Goal: Task Accomplishment & Management: Complete application form

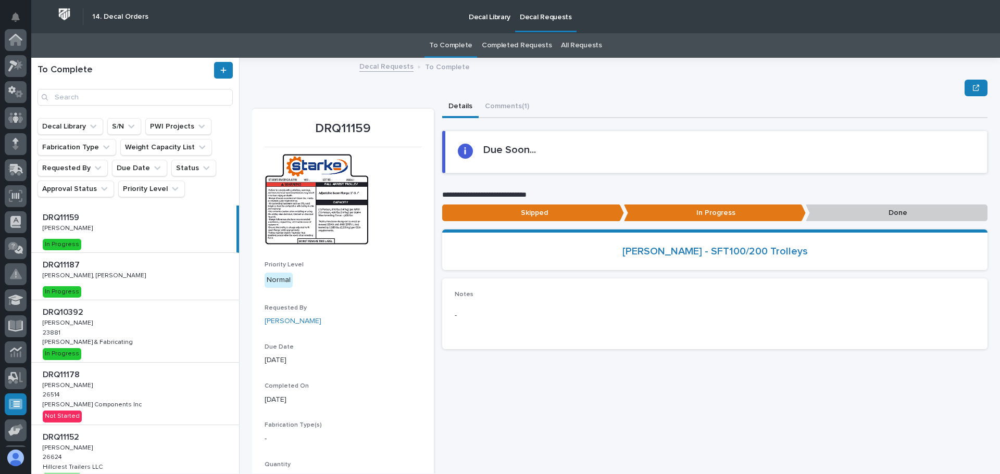
scroll to position [129, 0]
click at [567, 384] on div "**********" at bounding box center [714, 300] width 545 height 408
click at [130, 325] on div "DRQ10392 DRQ10392 [PERSON_NAME] [PERSON_NAME] 23881 23881 [PERSON_NAME] & Fabri…" at bounding box center [135, 331] width 208 height 62
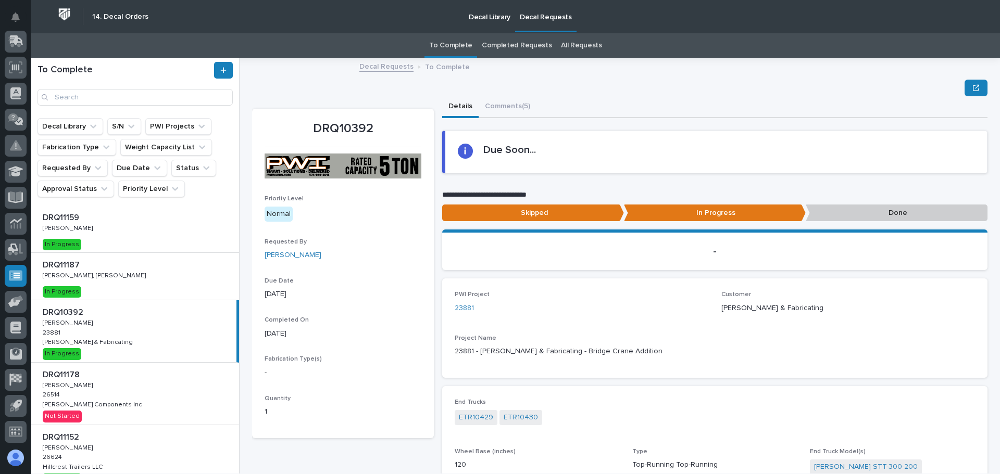
click at [486, 18] on p "Decal Library" at bounding box center [490, 11] width 42 height 22
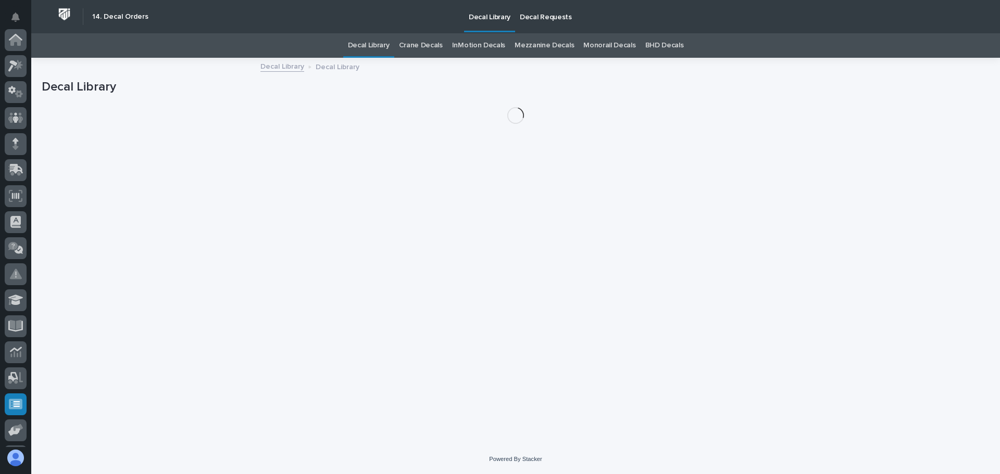
scroll to position [129, 0]
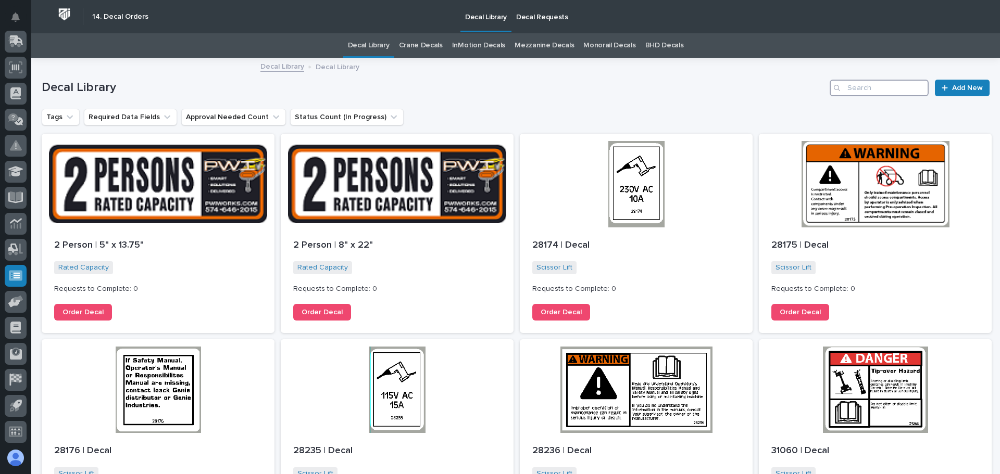
click at [870, 91] on input "Search" at bounding box center [879, 88] width 99 height 17
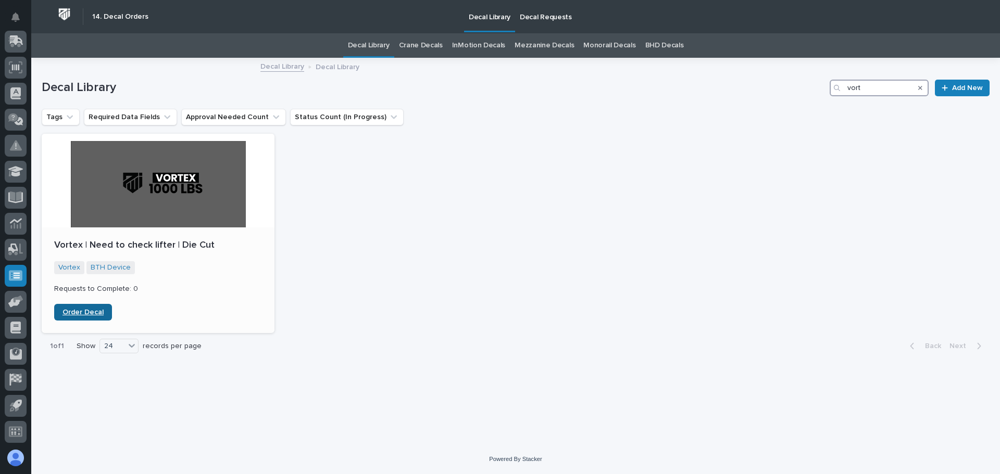
type input "vort"
click at [90, 310] on span "Order Decal" at bounding box center [82, 312] width 41 height 7
click at [382, 45] on link "Decal Library" at bounding box center [369, 45] width 42 height 24
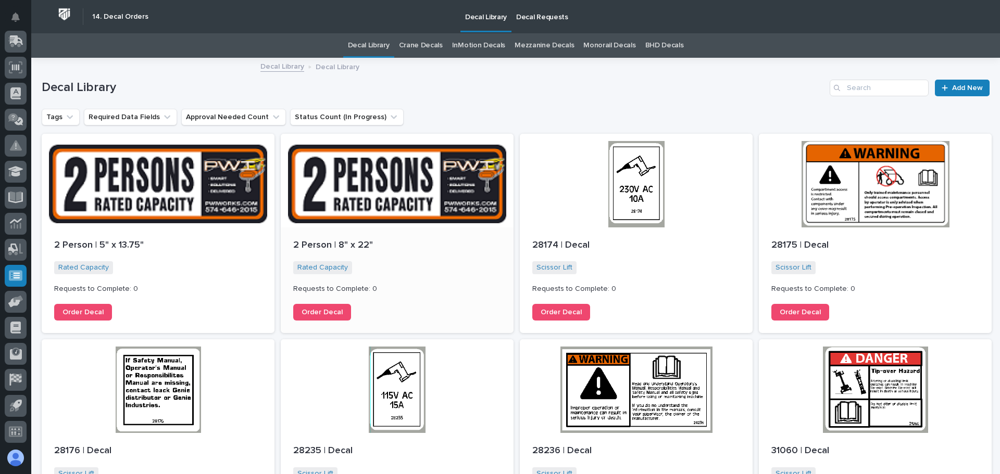
click at [398, 221] on div at bounding box center [397, 181] width 233 height 94
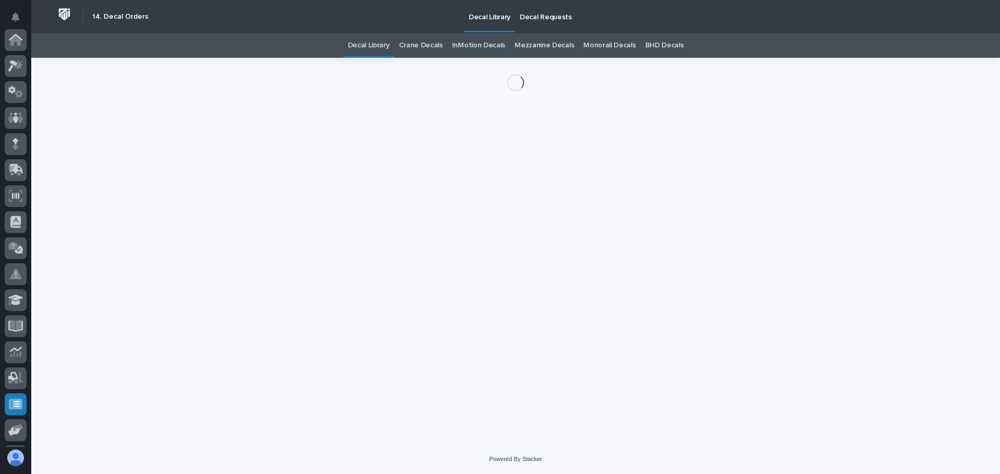
scroll to position [129, 0]
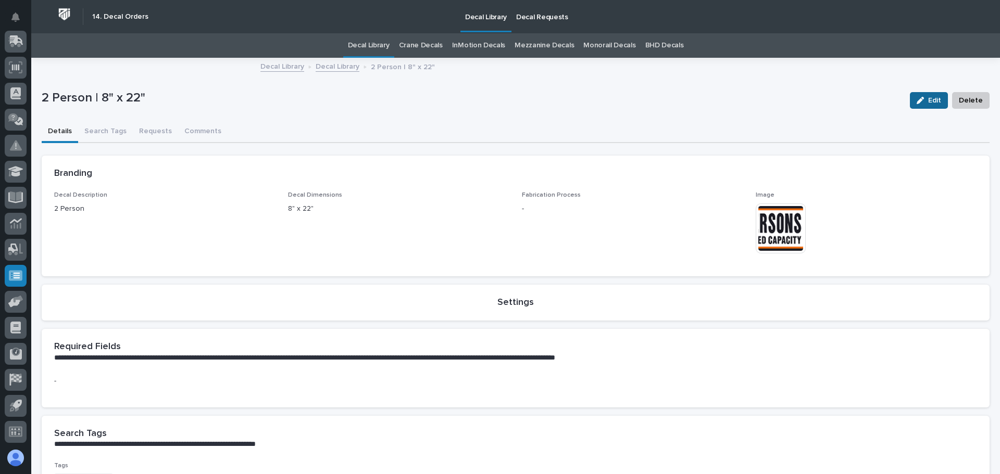
click at [918, 96] on button "Edit" at bounding box center [929, 100] width 38 height 17
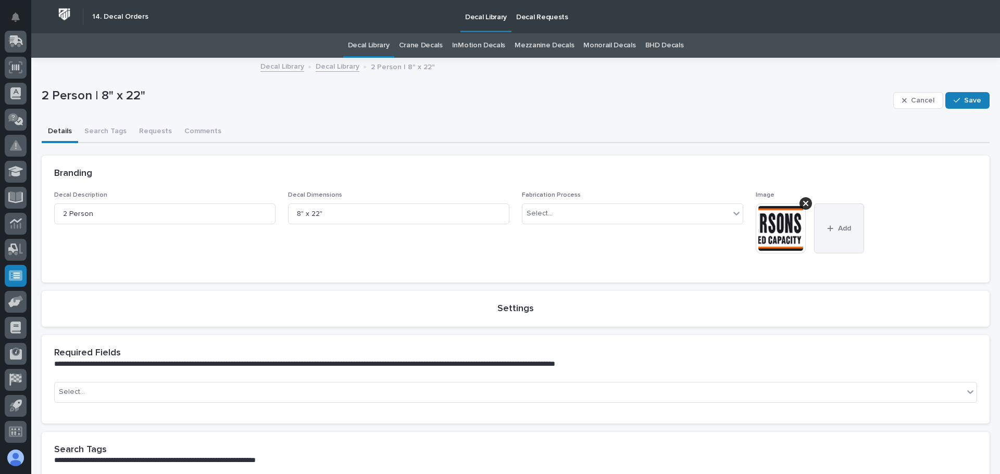
click at [831, 228] on div "button" at bounding box center [832, 228] width 10 height 7
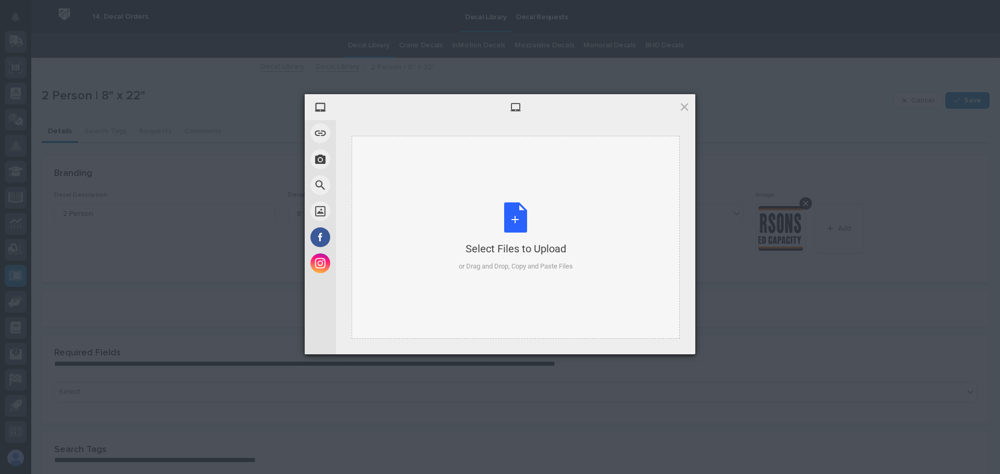
click at [515, 232] on div "Select Files to Upload or Drag and Drop, Copy and Paste Files" at bounding box center [516, 237] width 114 height 69
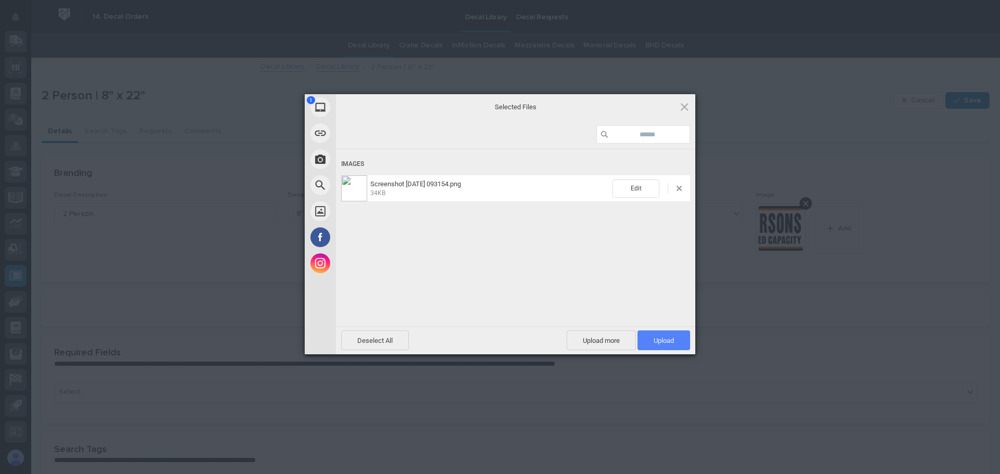
click at [664, 340] on span "Upload 1" at bounding box center [664, 341] width 20 height 8
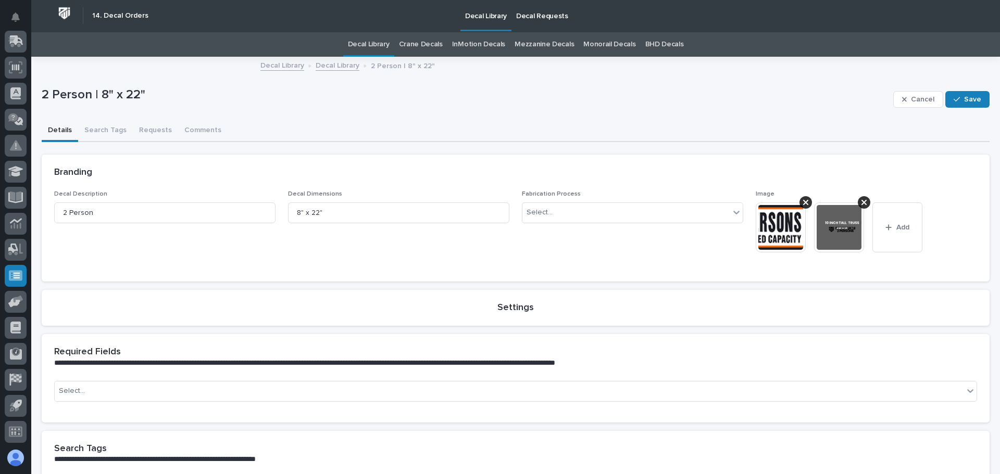
scroll to position [0, 0]
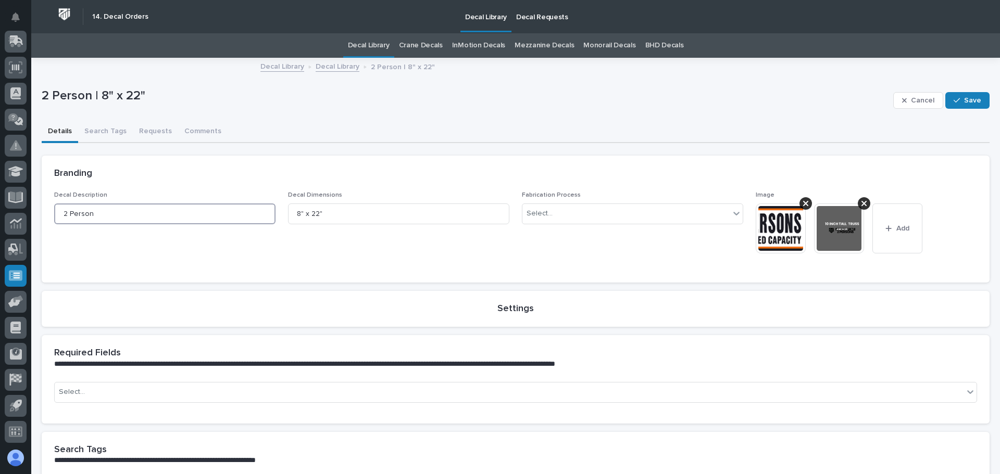
click at [59, 215] on input "2 Person" at bounding box center [164, 214] width 221 height 21
click at [141, 214] on input "Anchor point 2 Person" at bounding box center [164, 214] width 221 height 21
type input "Anchor point 2 Persons"
click at [344, 250] on span "Decal Dimensions 8" x 22"" at bounding box center [398, 231] width 221 height 78
drag, startPoint x: 329, startPoint y: 213, endPoint x: 249, endPoint y: 209, distance: 79.8
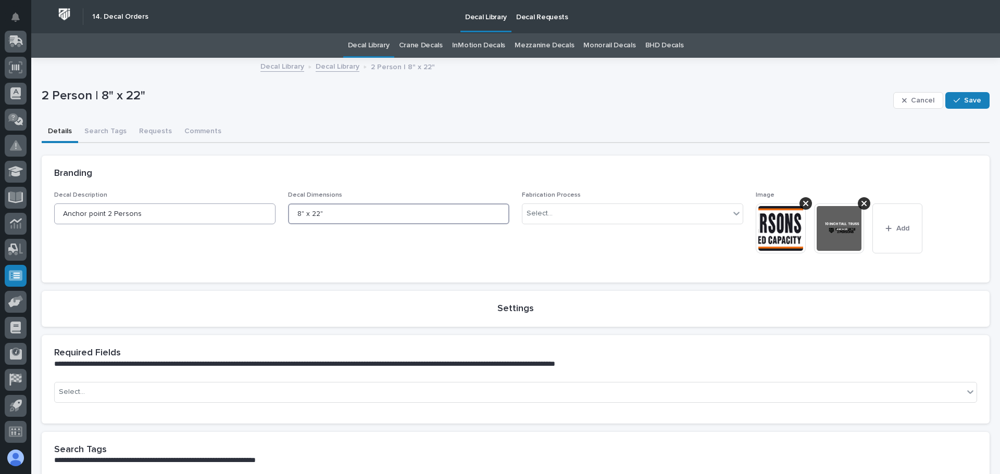
click at [251, 209] on div "Decal Description Anchor point 2 Persons Decal Dimensions 8" x 22" Fabrication …" at bounding box center [515, 231] width 923 height 78
type input "5"X25.25""
click at [803, 202] on icon at bounding box center [805, 203] width 5 height 8
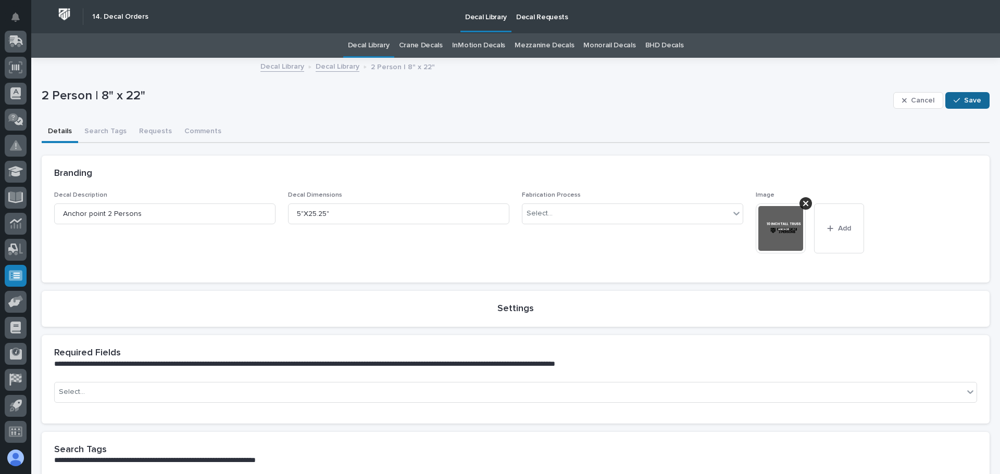
click at [975, 105] on button "Save" at bounding box center [967, 100] width 44 height 17
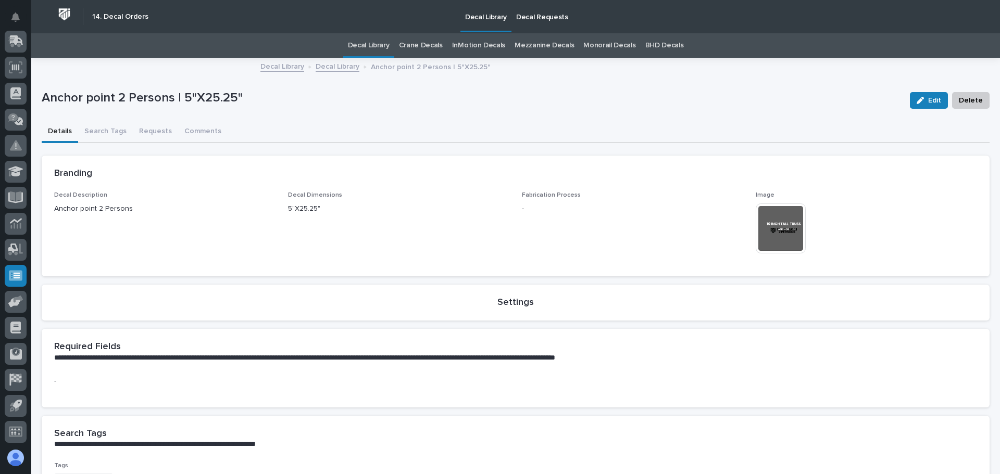
click at [375, 46] on link "Decal Library" at bounding box center [369, 45] width 42 height 24
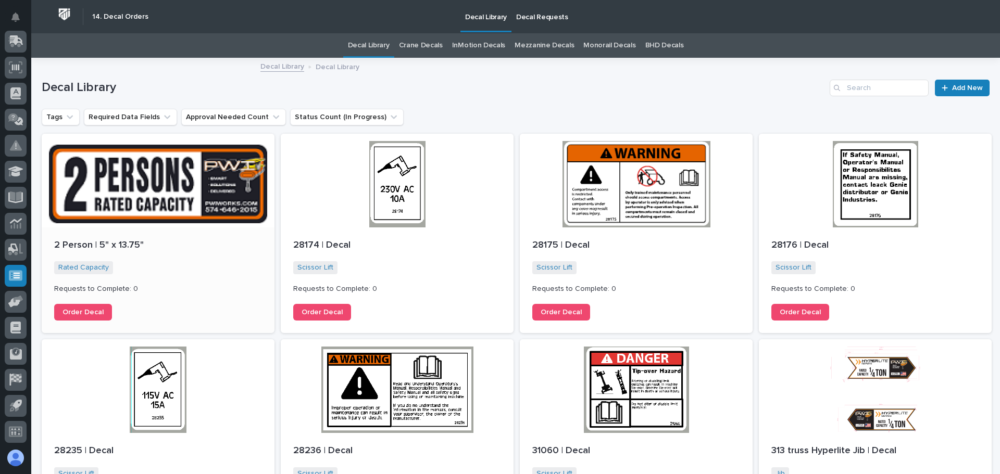
click at [147, 219] on div at bounding box center [158, 181] width 233 height 94
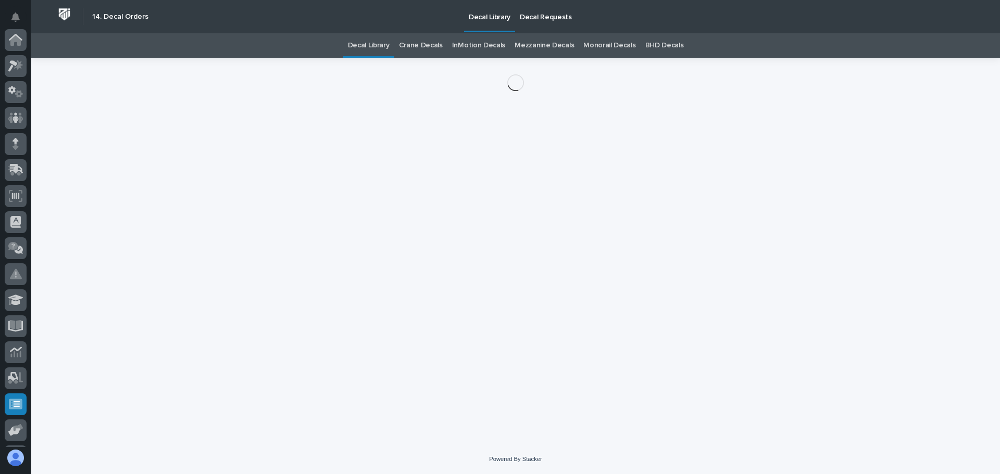
scroll to position [129, 0]
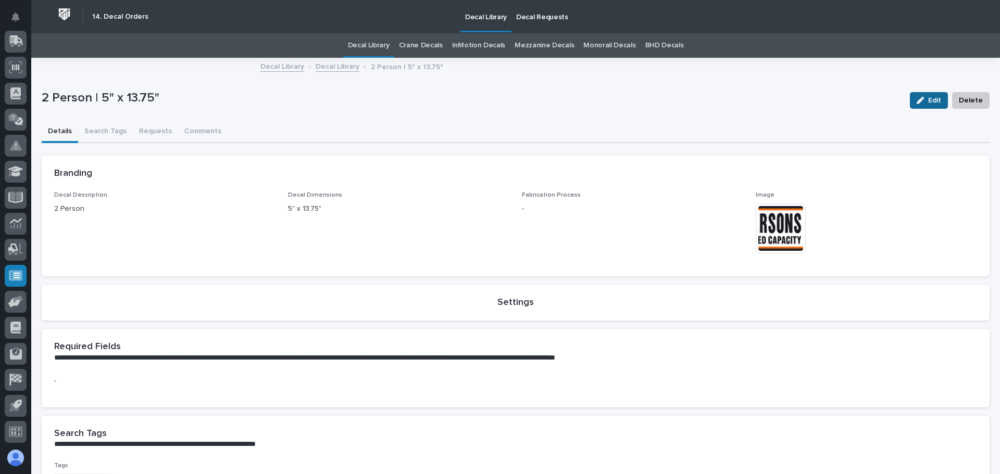
click at [928, 104] on span "Edit" at bounding box center [934, 100] width 13 height 9
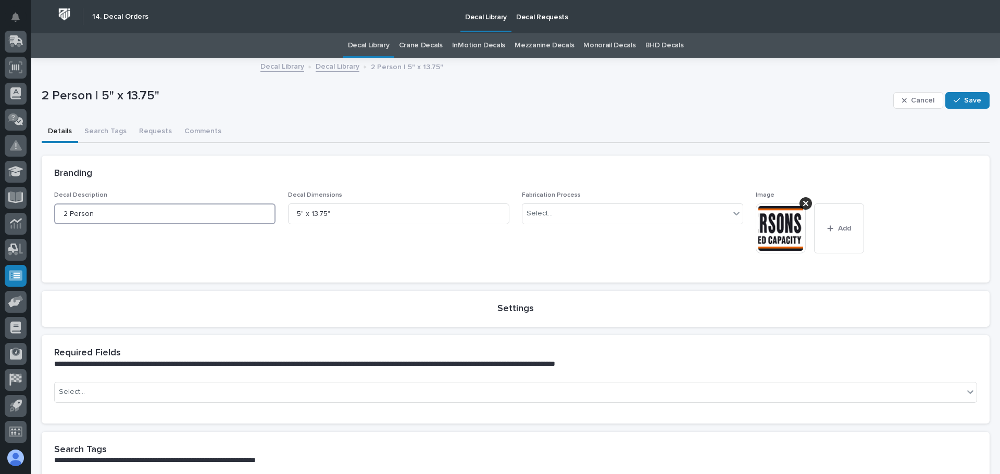
drag, startPoint x: 118, startPoint y: 213, endPoint x: 0, endPoint y: 203, distance: 118.1
click at [31, 203] on div "**********" at bounding box center [515, 380] width 969 height 761
click at [60, 215] on input "2 Person" at bounding box center [164, 214] width 221 height 21
type input "7" Truss 2 Person"
click at [843, 230] on span "Add" at bounding box center [844, 228] width 13 height 9
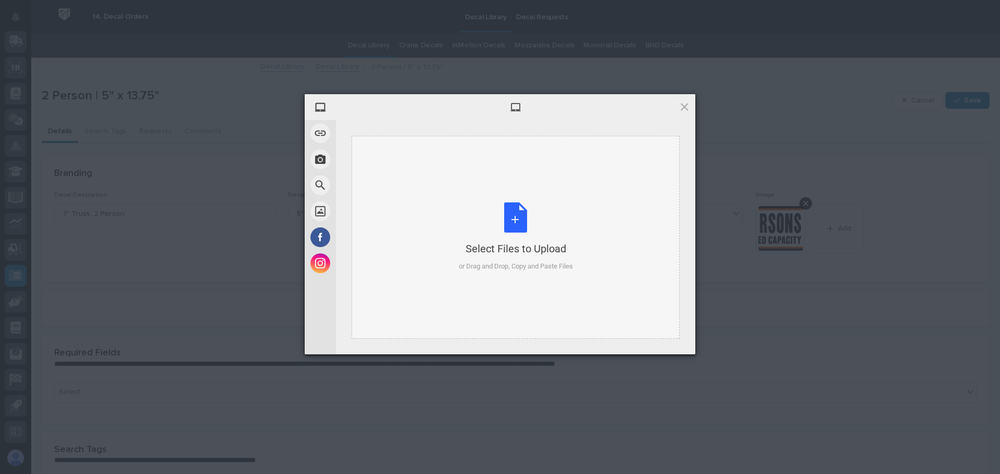
click at [524, 224] on div "Select Files to Upload or Drag and Drop, Copy and Paste Files" at bounding box center [516, 237] width 114 height 69
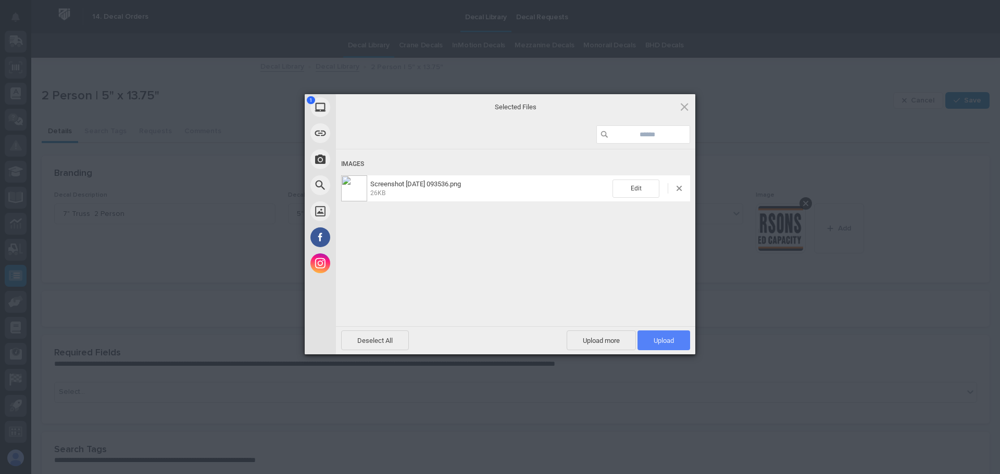
click at [672, 345] on span "Upload 1" at bounding box center [663, 341] width 53 height 20
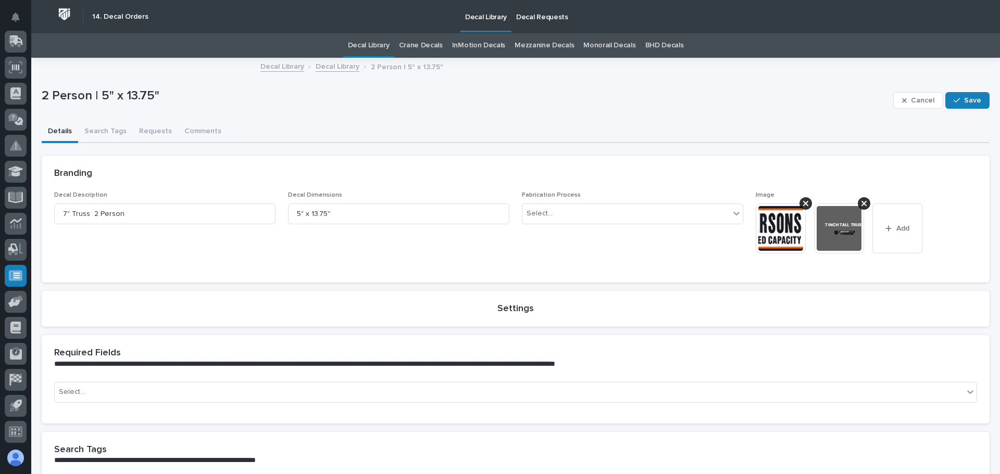
click at [836, 237] on img at bounding box center [839, 229] width 50 height 50
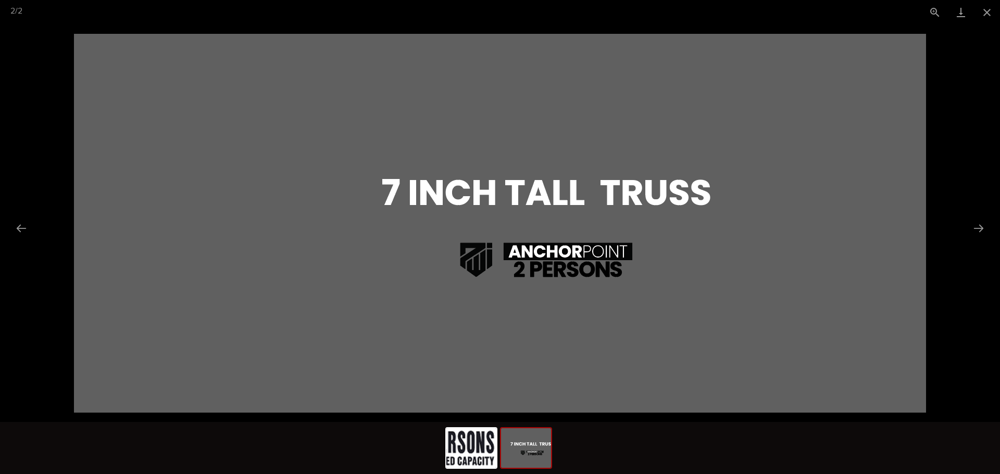
click at [949, 172] on picture at bounding box center [500, 223] width 1000 height 398
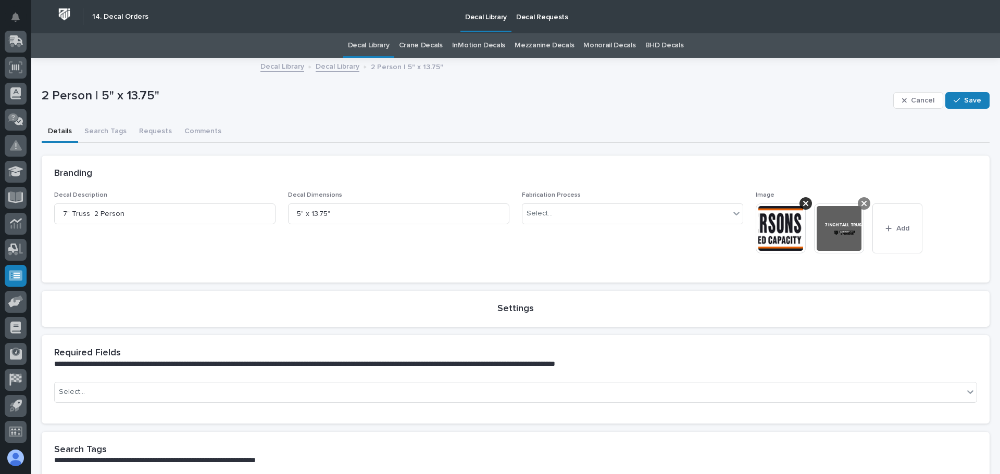
drag, startPoint x: 801, startPoint y: 202, endPoint x: 794, endPoint y: 202, distance: 7.3
click at [803, 202] on icon at bounding box center [805, 203] width 5 height 5
drag, startPoint x: 338, startPoint y: 212, endPoint x: 269, endPoint y: 209, distance: 69.9
click at [269, 209] on div "Decal Description 7" Truss 2 Person Decal Dimensions 5" x 13.75" Fabrication Pr…" at bounding box center [515, 231] width 923 height 78
click at [296, 212] on input "5" x 13.75"" at bounding box center [398, 214] width 221 height 21
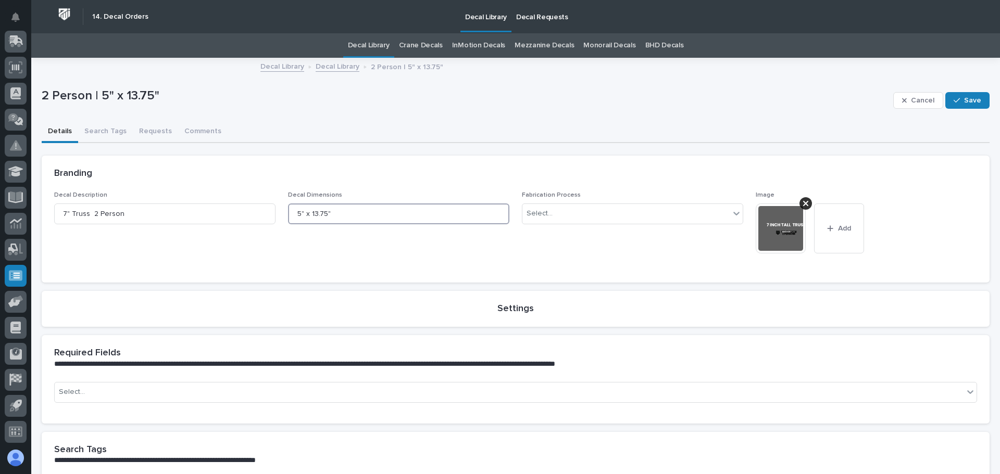
click at [298, 212] on input "5" x 13.75"" at bounding box center [398, 214] width 221 height 21
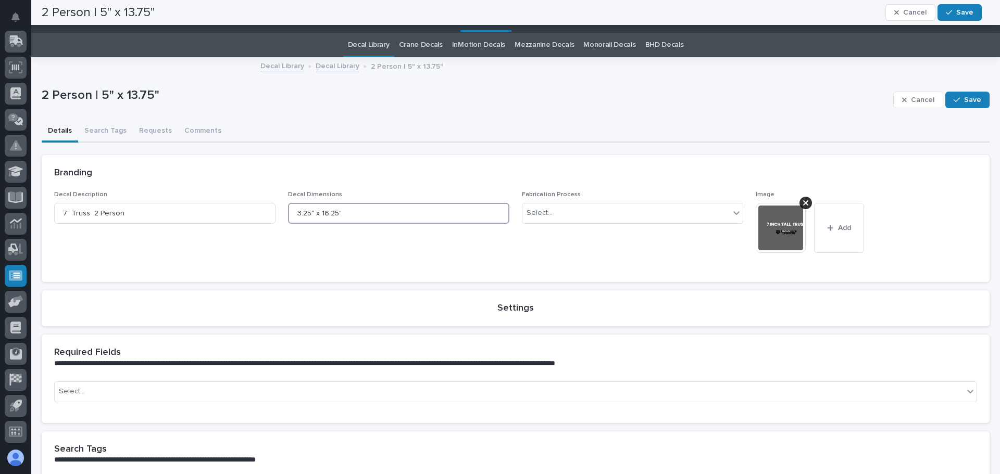
scroll to position [0, 0]
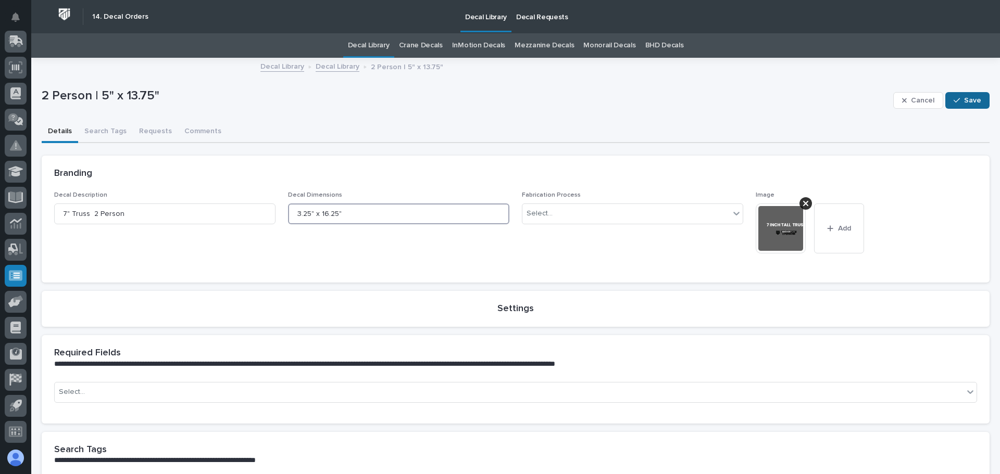
type input "3.25" x 16.25""
click at [964, 101] on span "Save" at bounding box center [972, 100] width 17 height 9
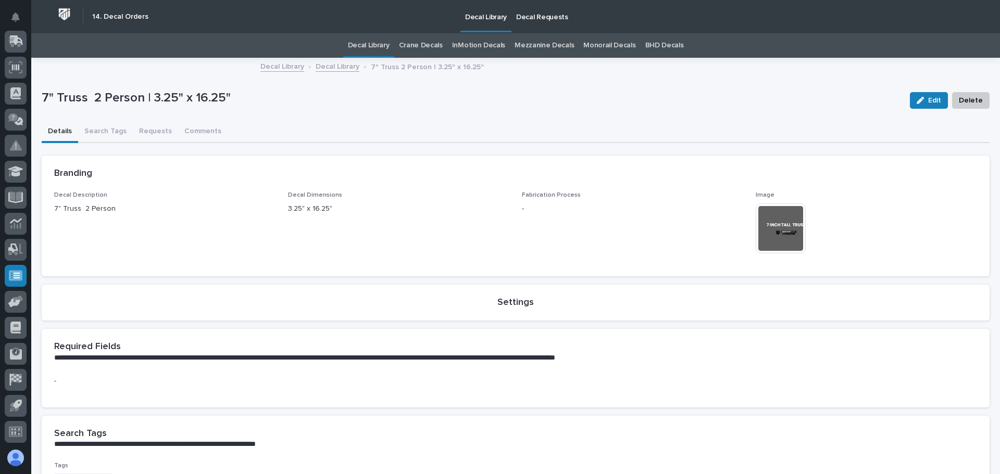
click at [360, 45] on link "Decal Library" at bounding box center [369, 45] width 42 height 24
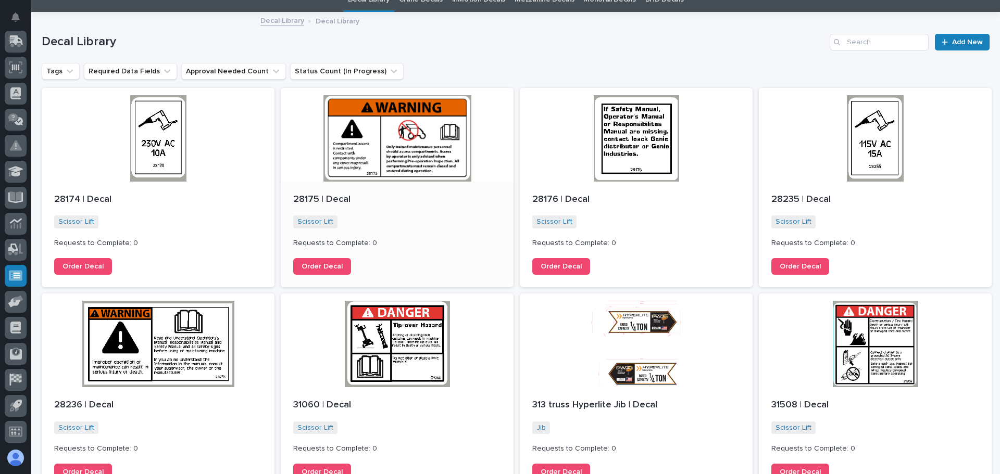
scroll to position [208, 0]
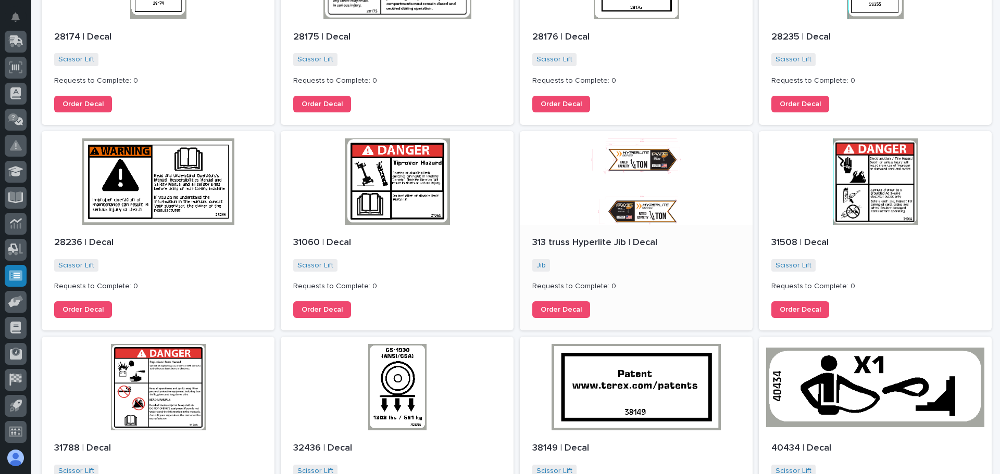
click at [592, 242] on p "313 truss Hyperlite Jib | Decal" at bounding box center [636, 242] width 208 height 11
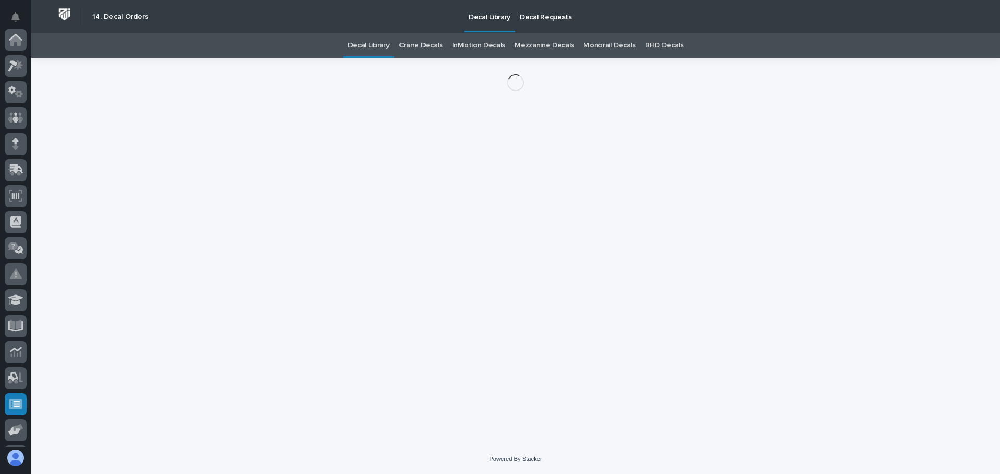
scroll to position [129, 0]
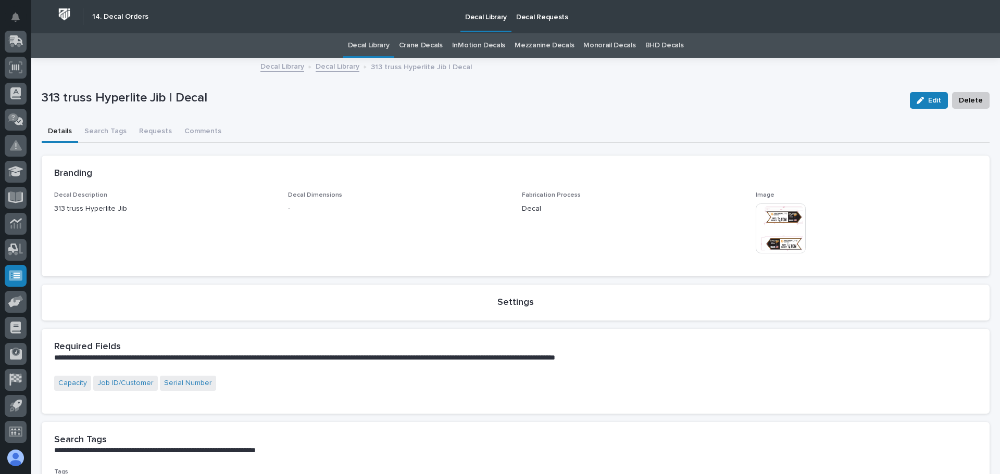
click at [782, 220] on img at bounding box center [781, 229] width 50 height 50
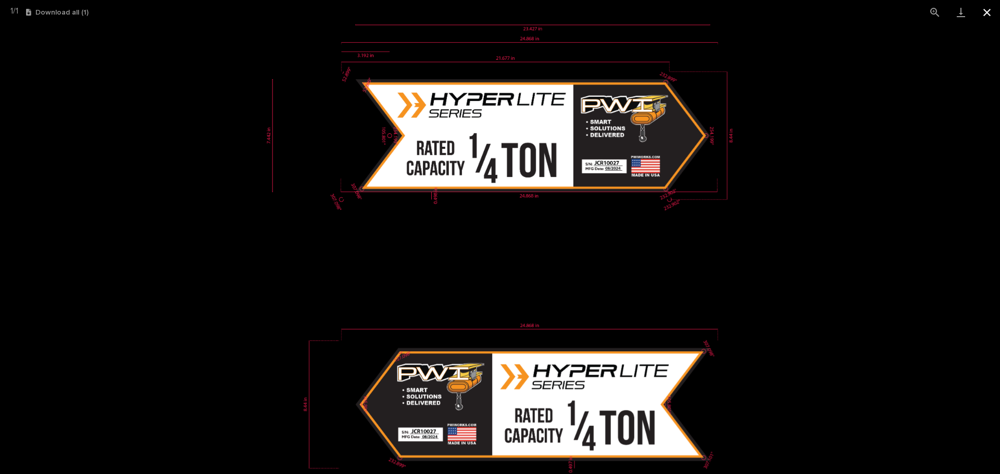
click at [981, 15] on button "Close gallery" at bounding box center [987, 12] width 26 height 24
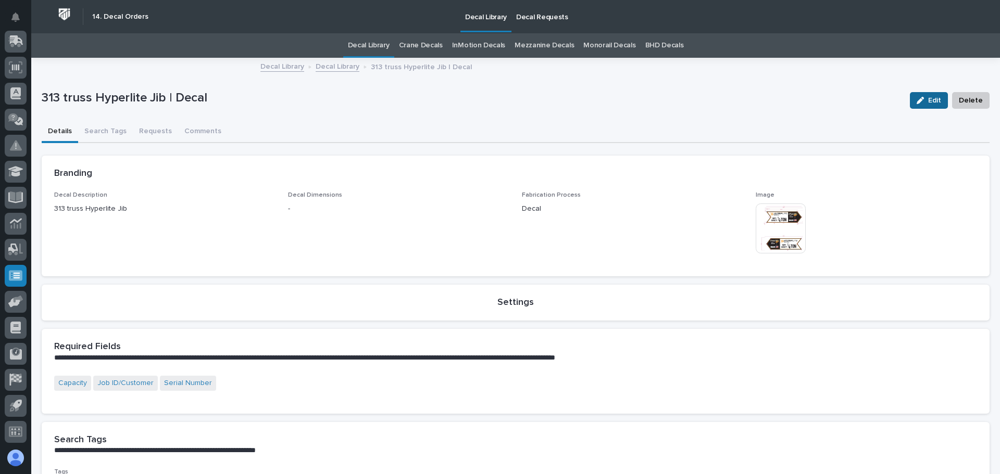
click at [928, 101] on span "Edit" at bounding box center [934, 100] width 13 height 9
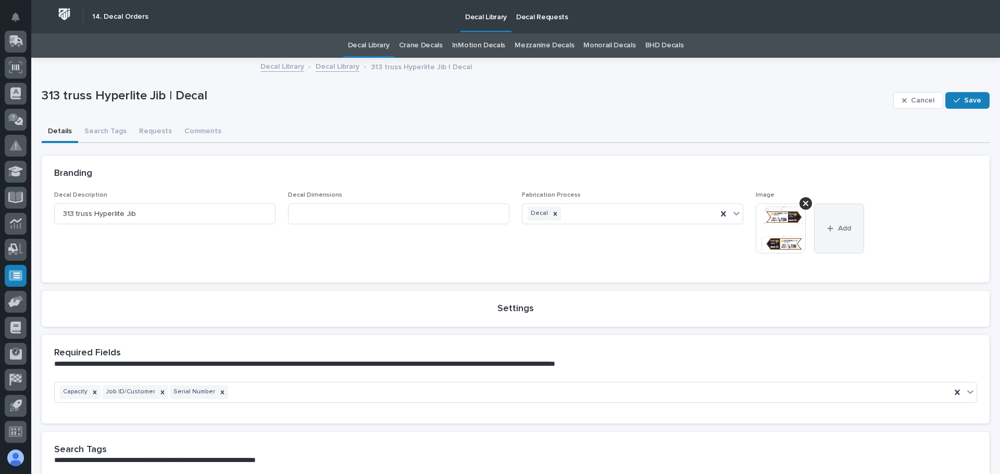
click at [836, 221] on button "Add" at bounding box center [839, 229] width 50 height 50
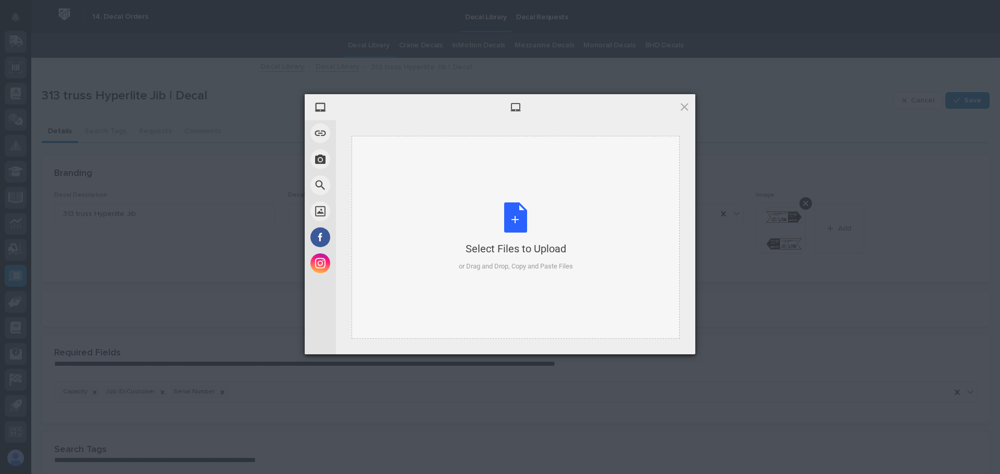
click at [485, 226] on div "Select Files to Upload or Drag and Drop, Copy and Paste Files" at bounding box center [516, 237] width 114 height 69
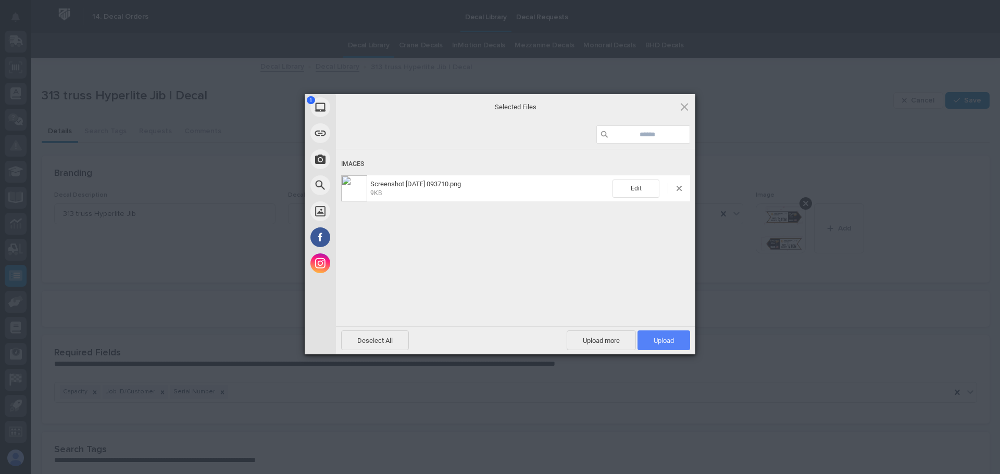
click at [677, 339] on span "Upload 1" at bounding box center [663, 341] width 53 height 20
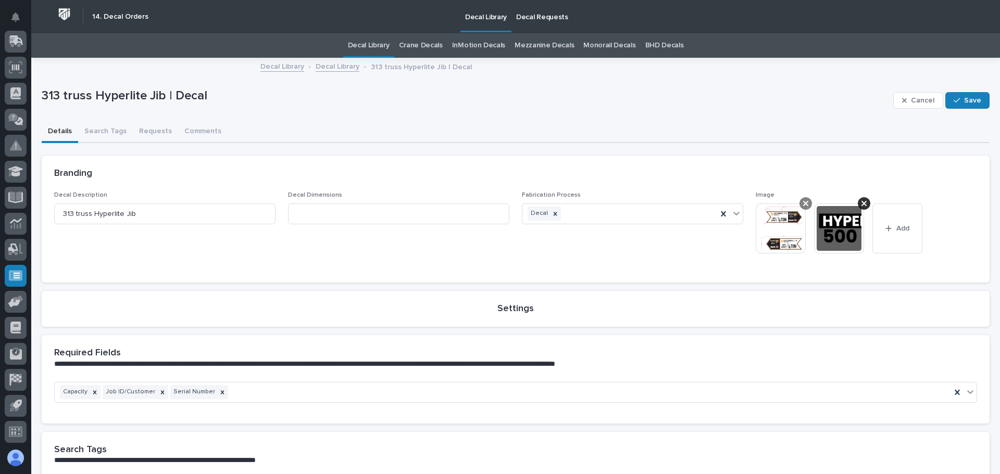
click at [803, 202] on icon at bounding box center [805, 203] width 5 height 5
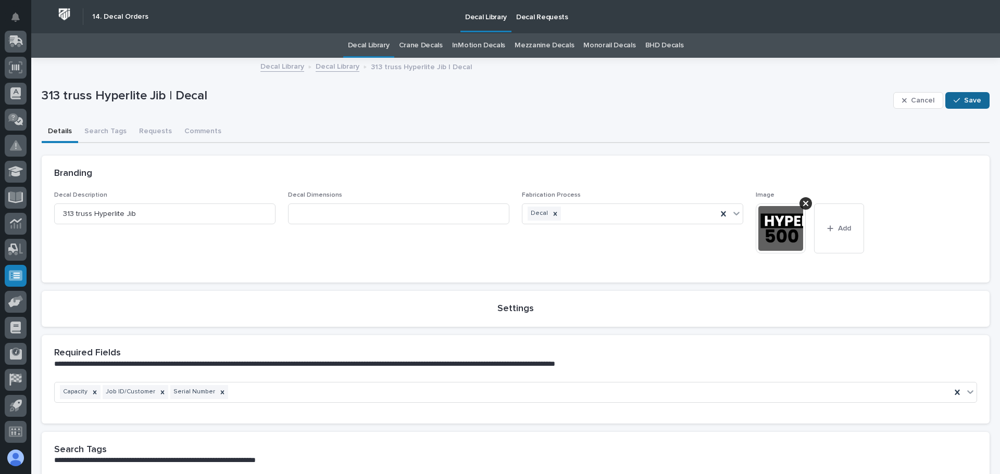
click at [967, 101] on span "Save" at bounding box center [972, 100] width 17 height 9
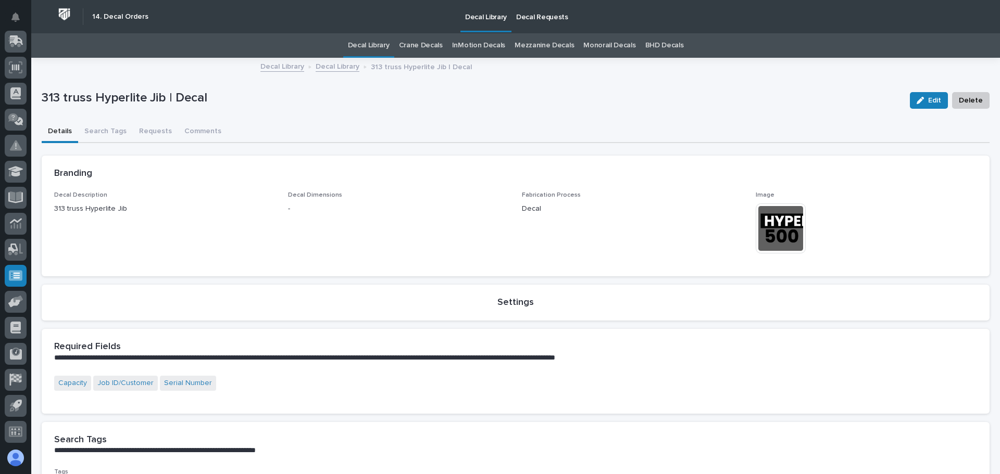
click at [422, 47] on link "Crane Decals" at bounding box center [421, 45] width 44 height 24
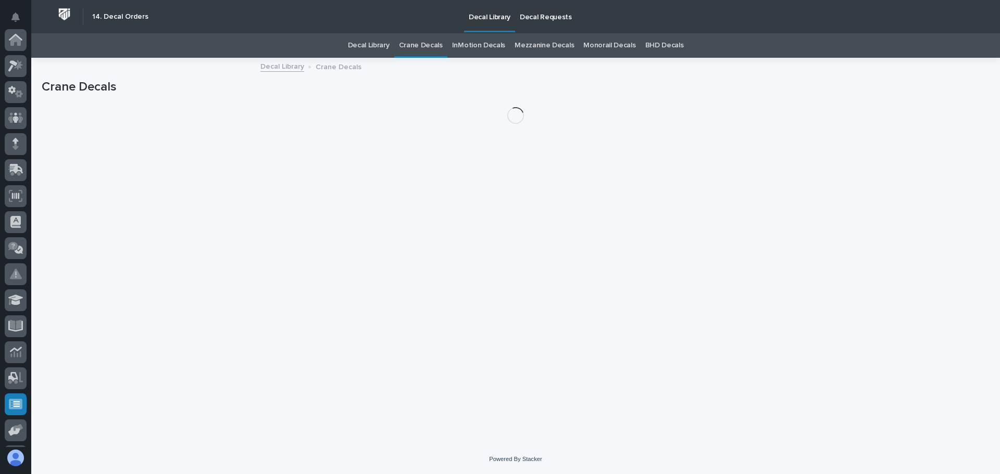
scroll to position [129, 0]
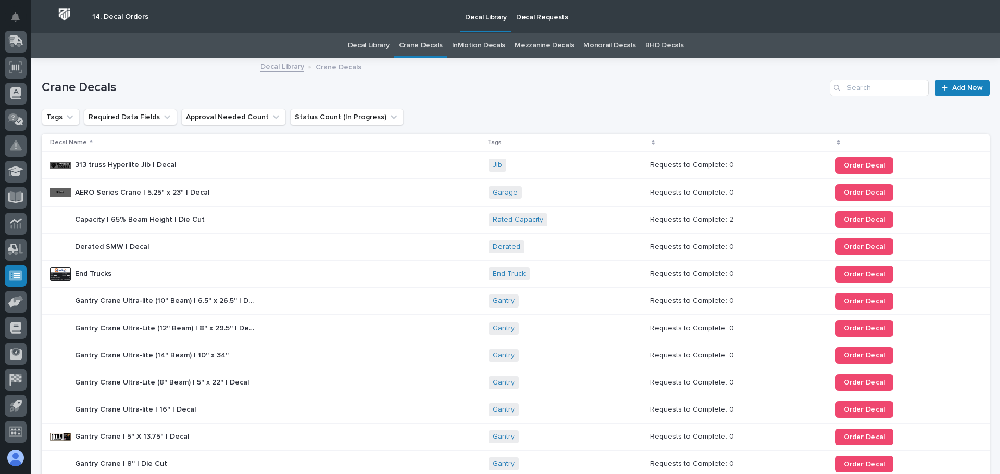
click at [92, 160] on p "313 truss Hyperlite Jib | Decal" at bounding box center [126, 164] width 103 height 11
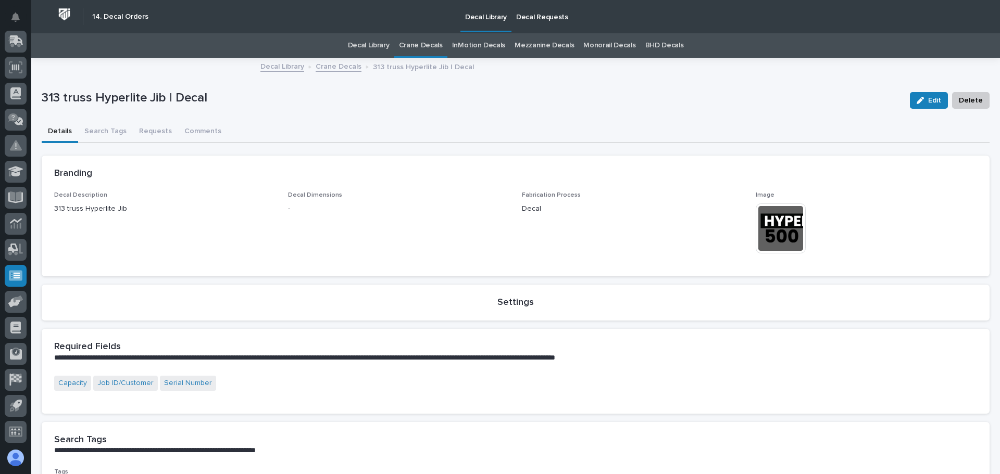
click at [414, 46] on link "Crane Decals" at bounding box center [421, 45] width 44 height 24
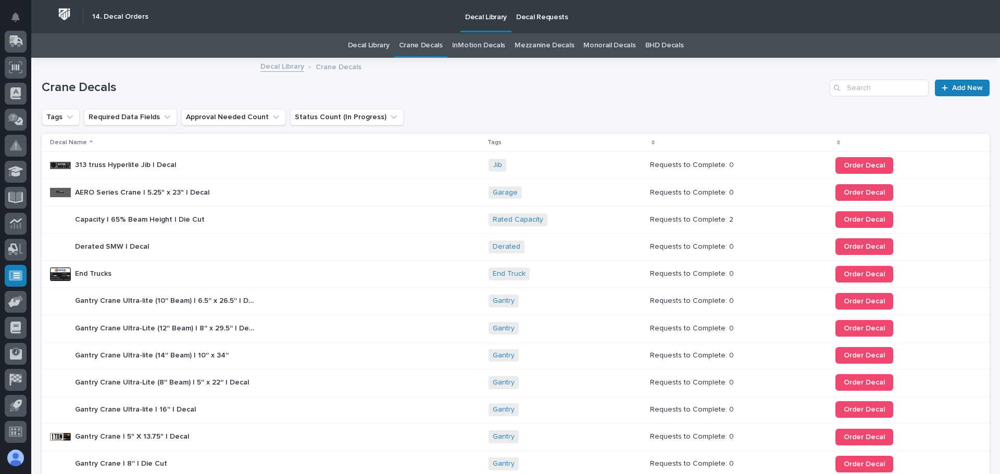
click at [537, 19] on p "Decal Requests" at bounding box center [542, 11] width 52 height 22
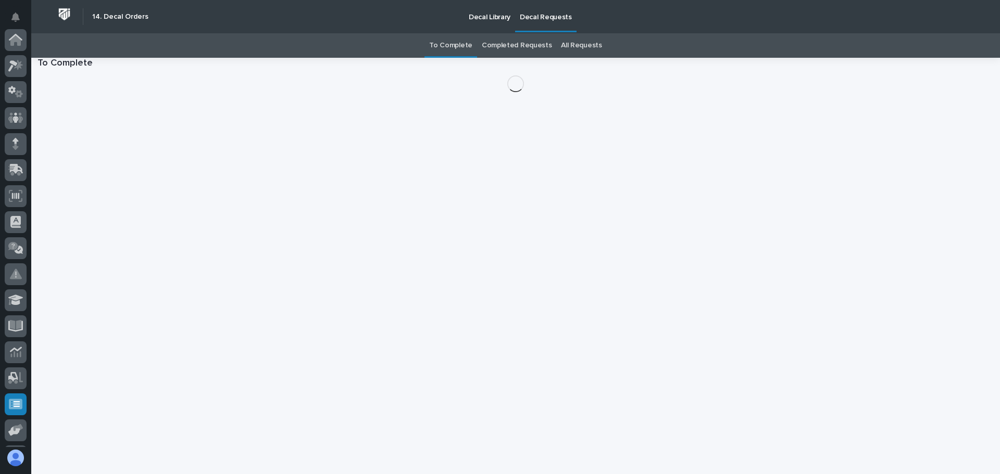
scroll to position [129, 0]
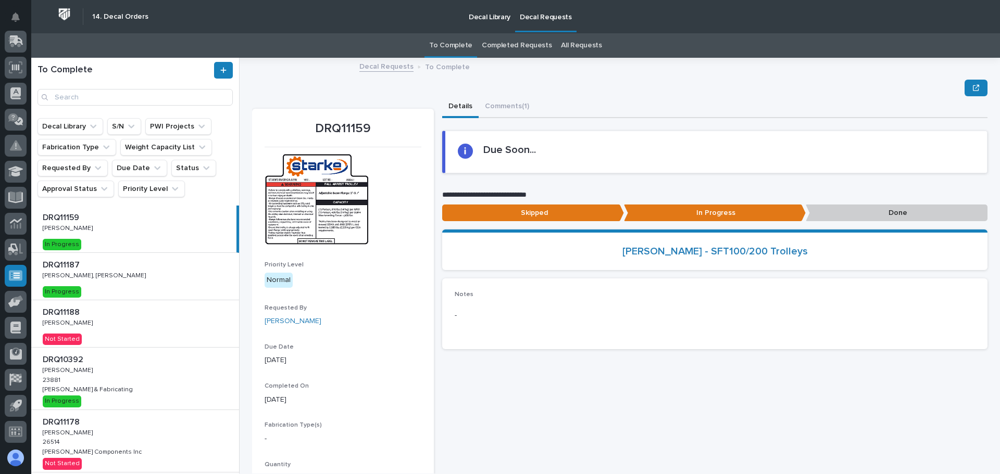
click at [89, 235] on div "DRQ11159 DRQ11159 [PERSON_NAME] [PERSON_NAME] In Progress" at bounding box center [133, 229] width 205 height 47
click at [167, 266] on p at bounding box center [137, 265] width 189 height 10
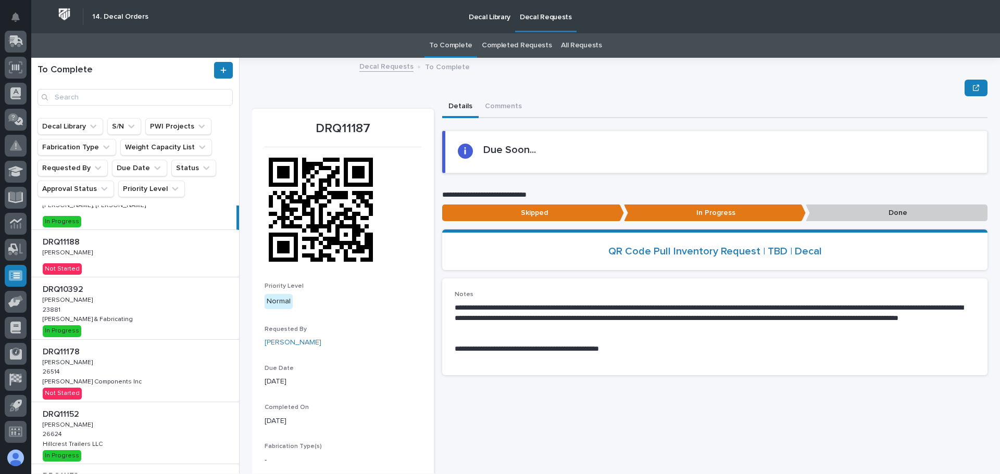
scroll to position [52, 0]
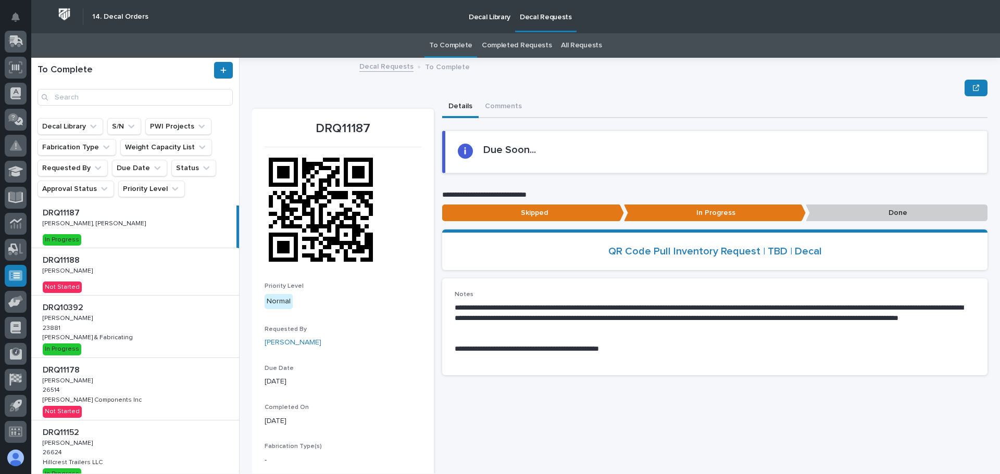
click at [481, 16] on p "Decal Library" at bounding box center [490, 11] width 42 height 22
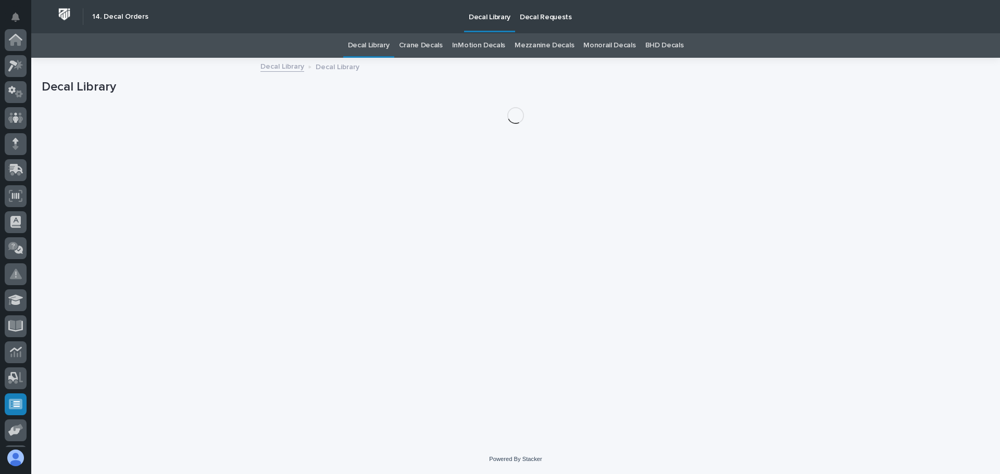
scroll to position [129, 0]
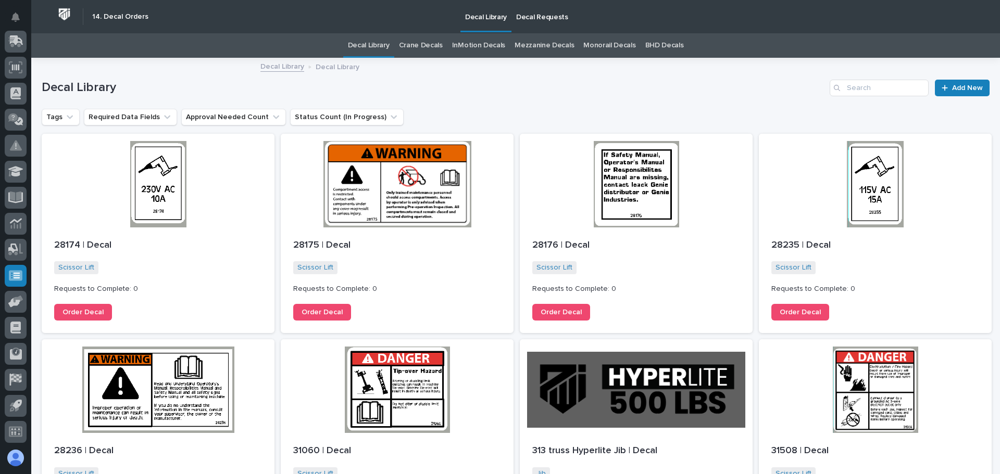
click at [423, 46] on link "Crane Decals" at bounding box center [421, 45] width 44 height 24
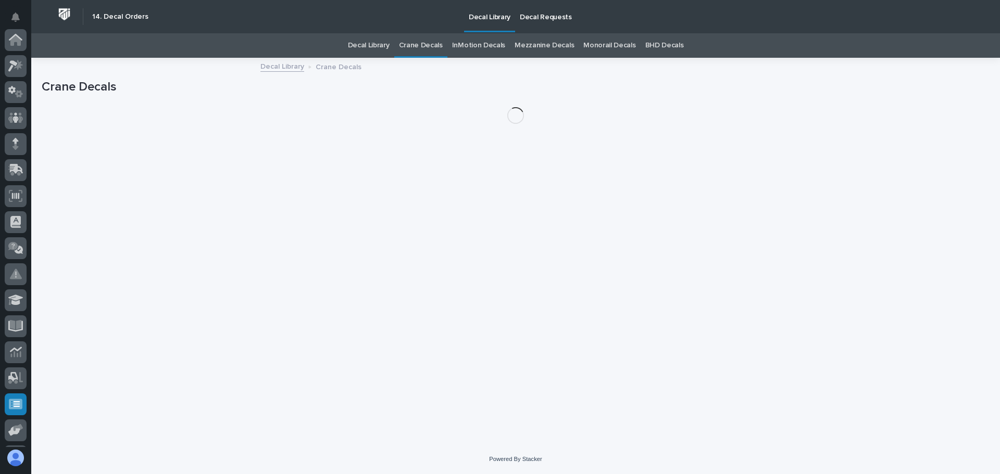
scroll to position [129, 0]
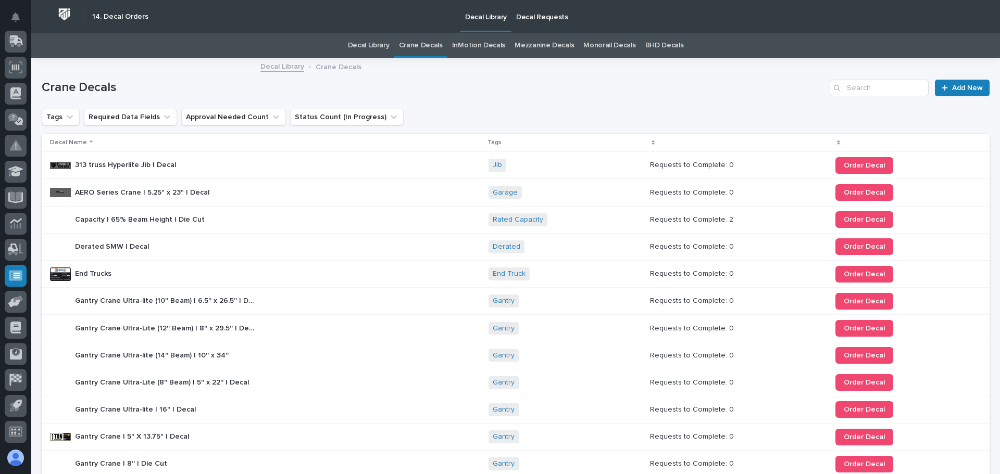
click at [128, 166] on p "313 truss Hyperlite Jib | Decal" at bounding box center [126, 164] width 103 height 11
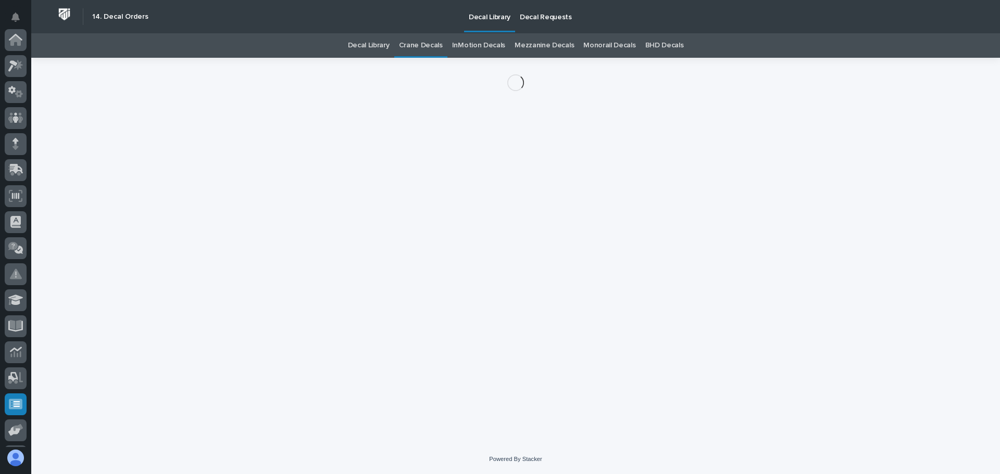
scroll to position [129, 0]
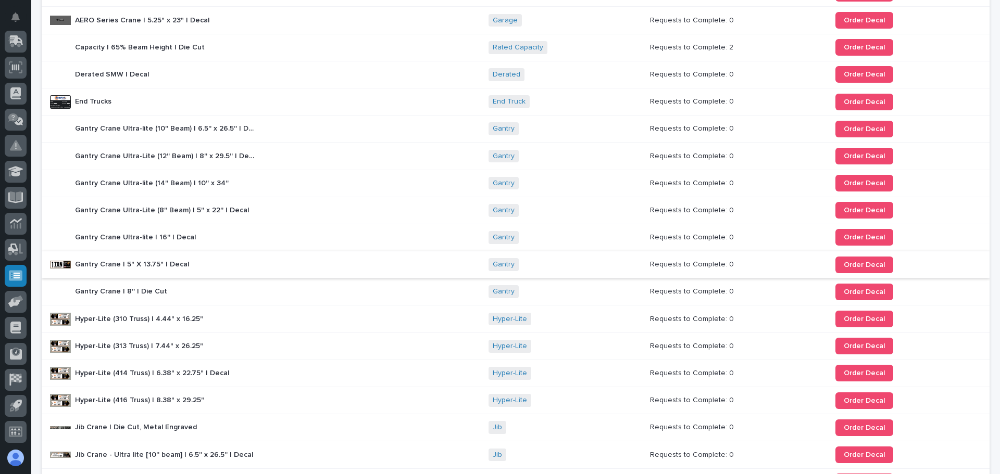
scroll to position [190, 0]
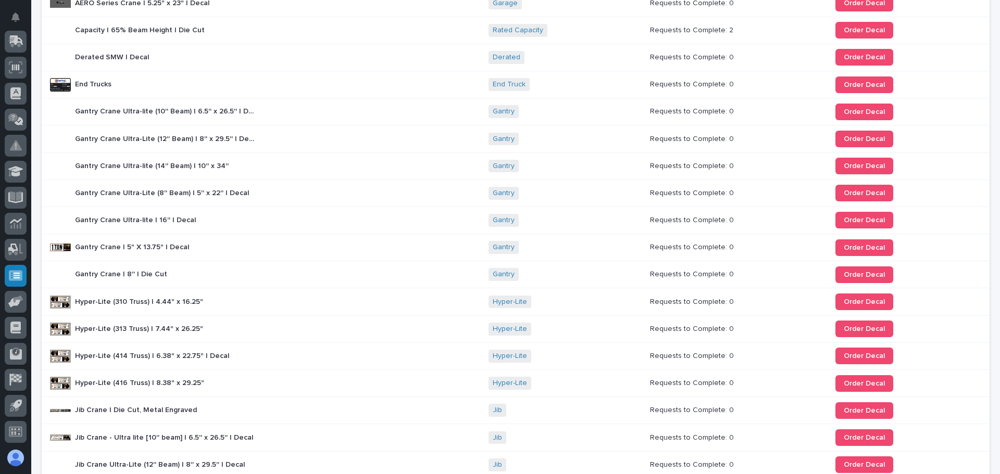
click at [109, 246] on p "Gantry Crane | 5" X 13.75" | Decal" at bounding box center [133, 246] width 116 height 11
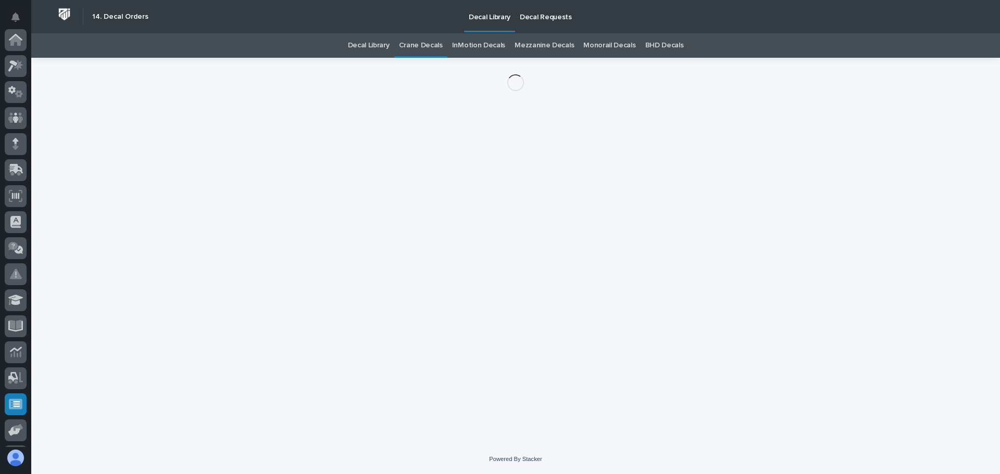
scroll to position [129, 0]
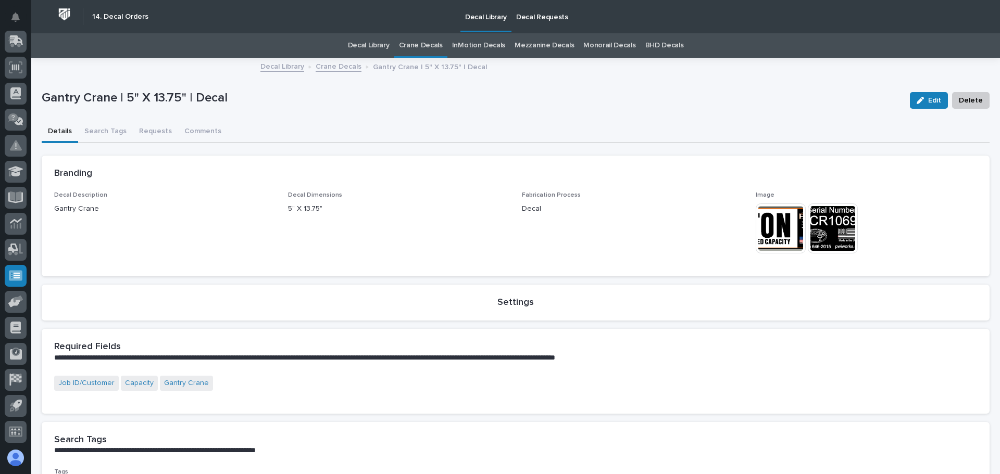
click at [690, 93] on p "Gantry Crane | 5" X 13.75" | Decal" at bounding box center [472, 98] width 860 height 15
click at [767, 231] on img at bounding box center [781, 229] width 50 height 50
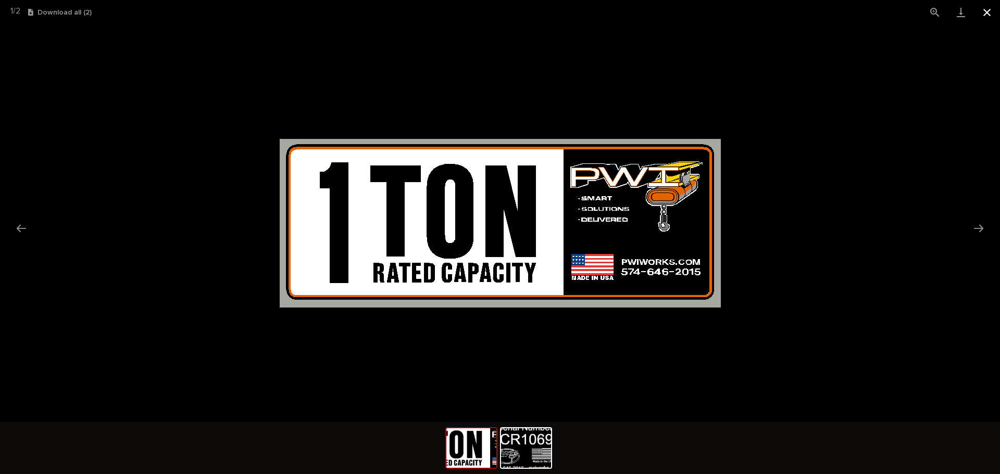
click at [982, 13] on button "Close gallery" at bounding box center [987, 12] width 26 height 24
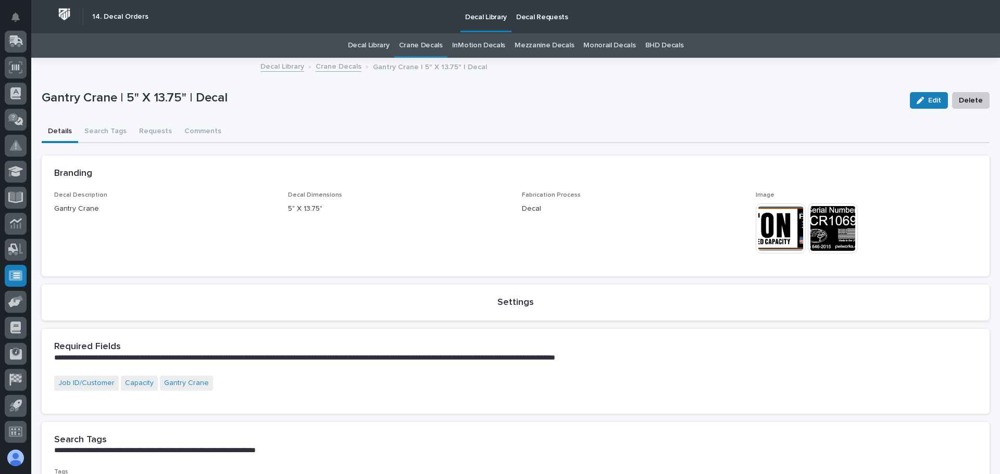
click at [420, 46] on link "Crane Decals" at bounding box center [421, 45] width 44 height 24
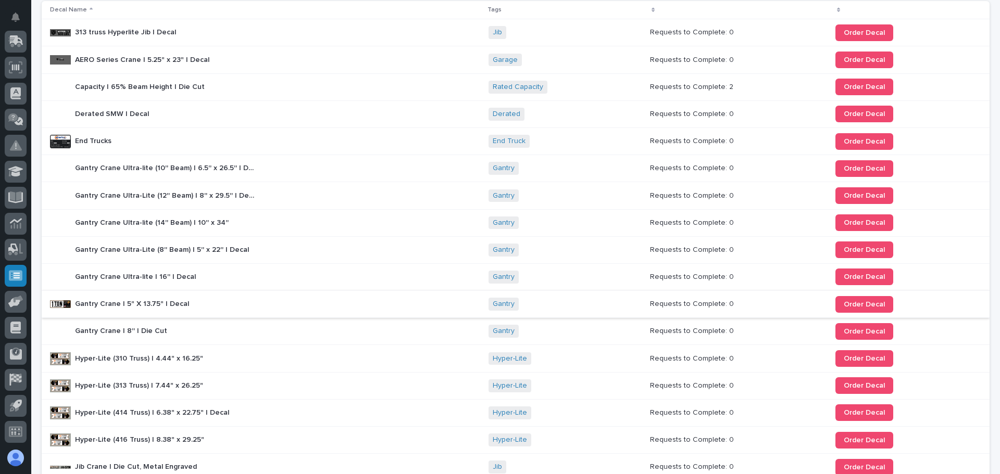
scroll to position [156, 0]
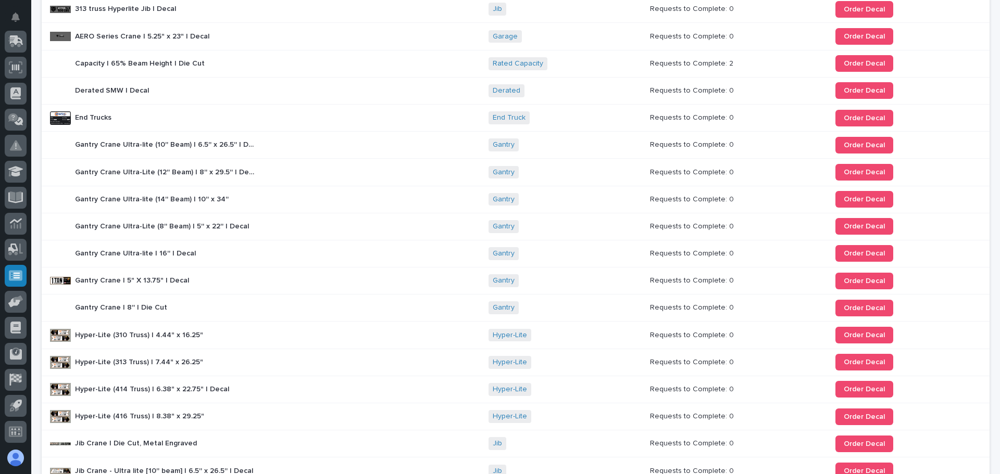
click at [109, 305] on p "Gantry Crane | 8'' | Die Cut" at bounding box center [122, 307] width 94 height 11
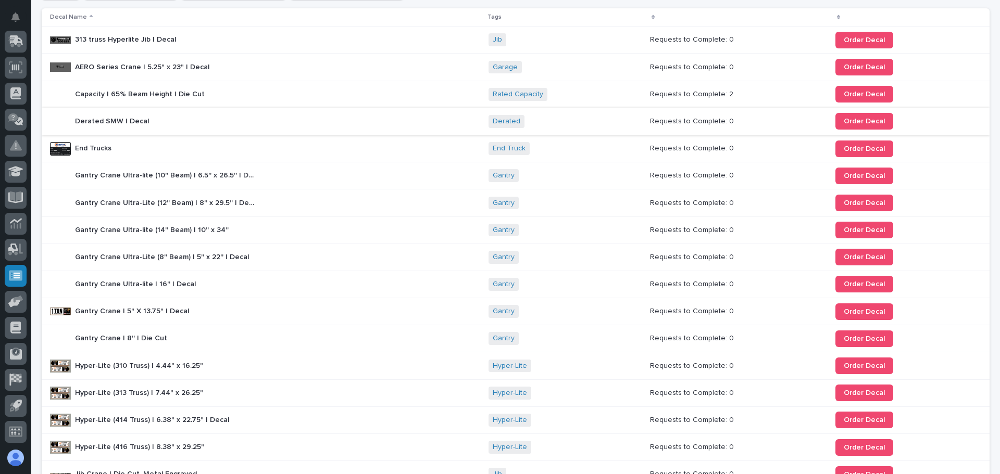
scroll to position [137, 0]
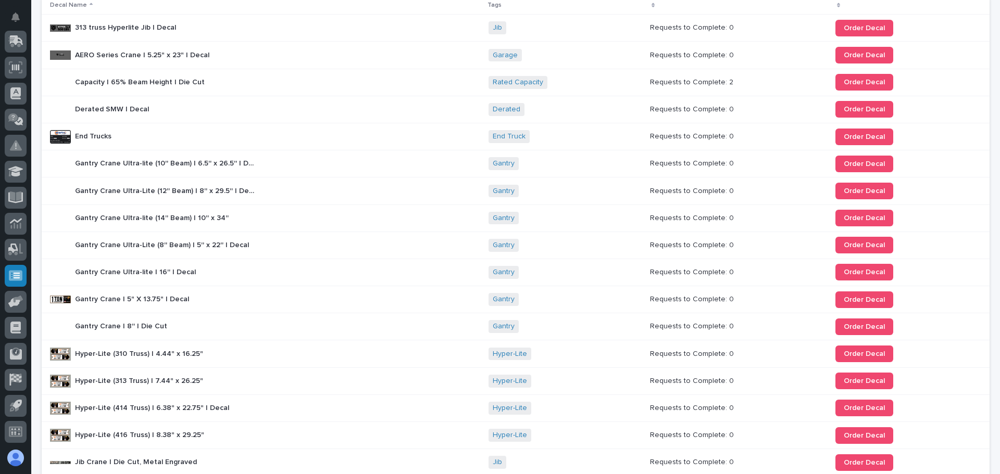
click at [177, 303] on p "Gantry Crane | 5" X 13.75" | Decal" at bounding box center [133, 298] width 116 height 11
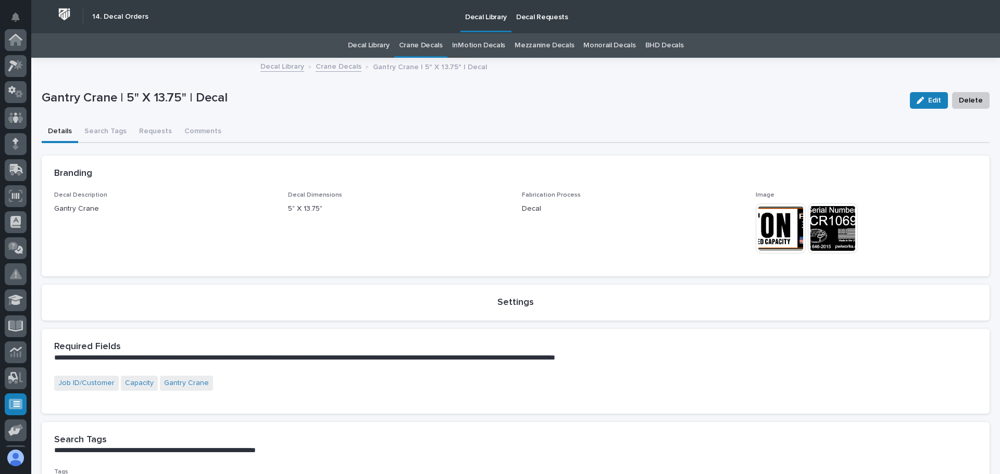
scroll to position [129, 0]
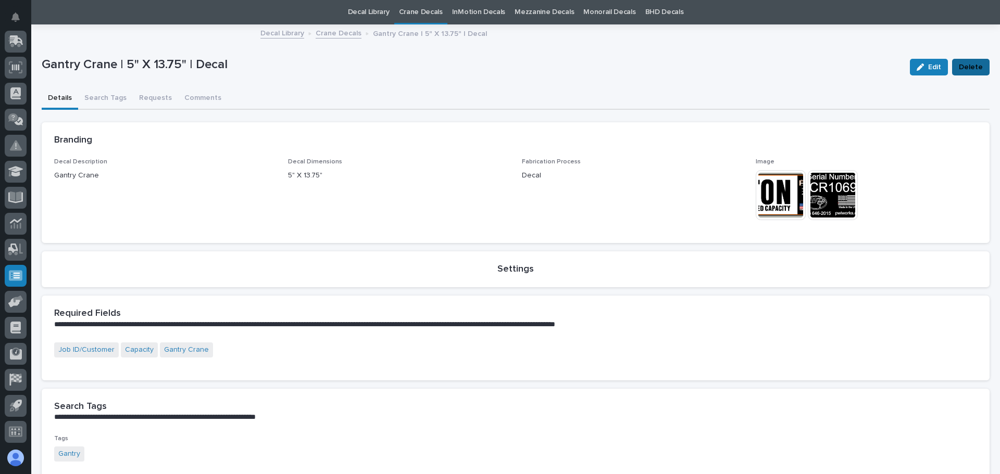
click at [964, 65] on span "Delete" at bounding box center [971, 67] width 24 height 12
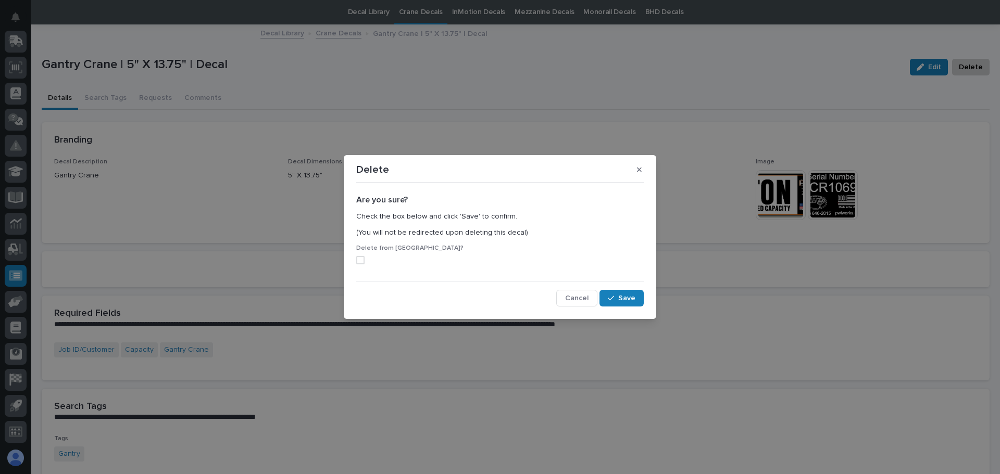
drag, startPoint x: 360, startPoint y: 258, endPoint x: 384, endPoint y: 265, distance: 24.9
click at [360, 258] on span at bounding box center [360, 260] width 8 height 8
click at [626, 297] on span "Save" at bounding box center [626, 298] width 17 height 9
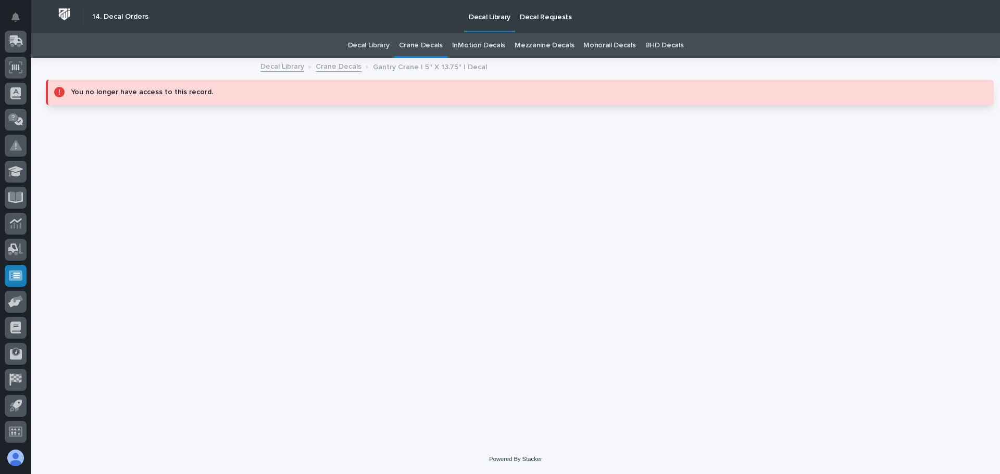
click at [335, 68] on link "Crane Decals" at bounding box center [339, 66] width 46 height 12
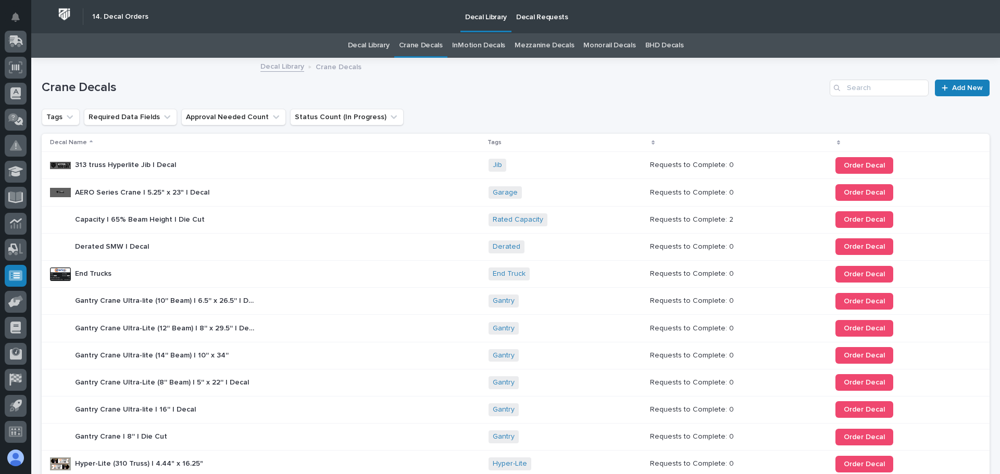
click at [371, 47] on link "Decal Library" at bounding box center [369, 45] width 42 height 24
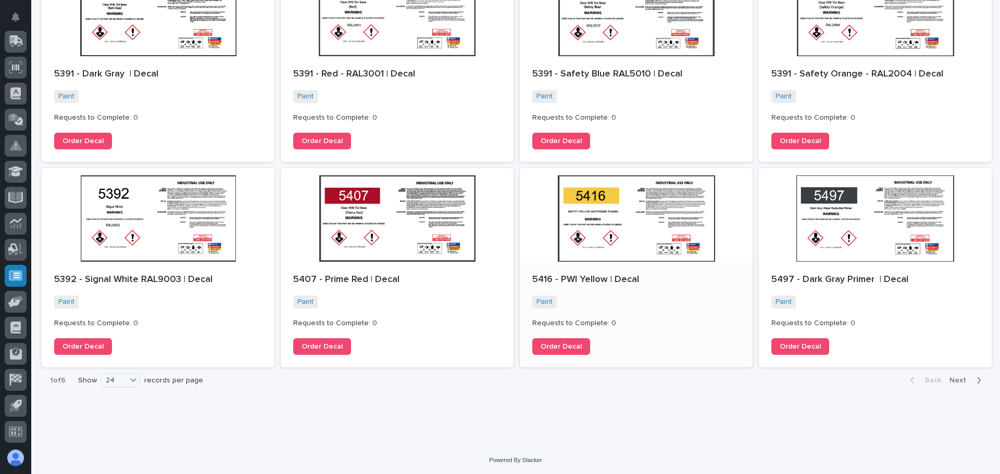
scroll to position [996, 0]
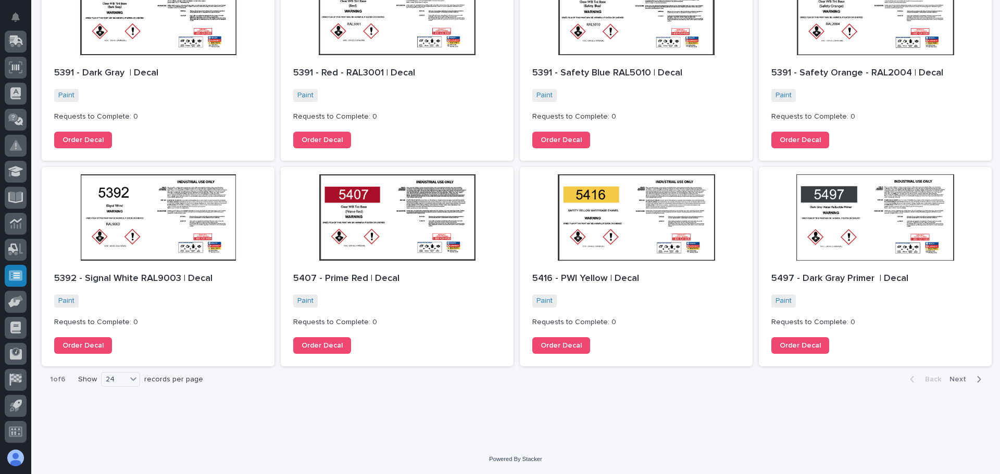
click at [953, 380] on span "Next" at bounding box center [960, 379] width 23 height 9
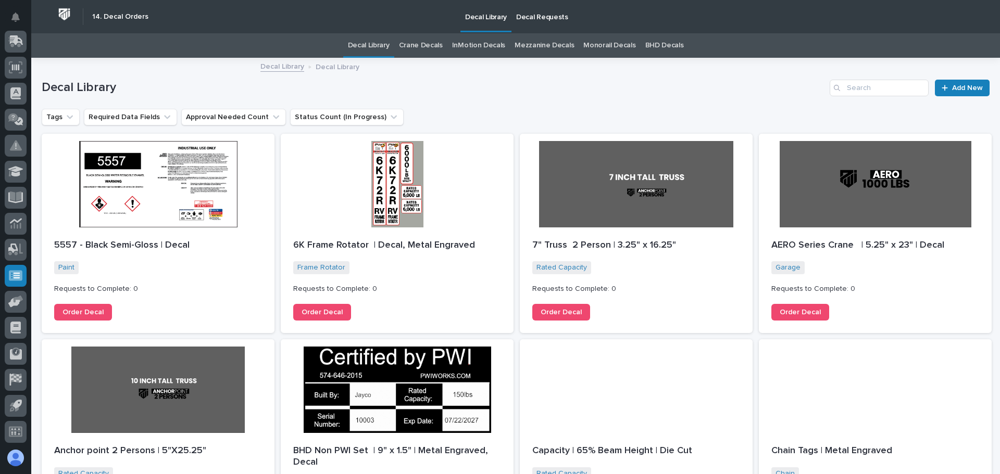
click at [535, 13] on p "Decal Requests" at bounding box center [542, 11] width 52 height 22
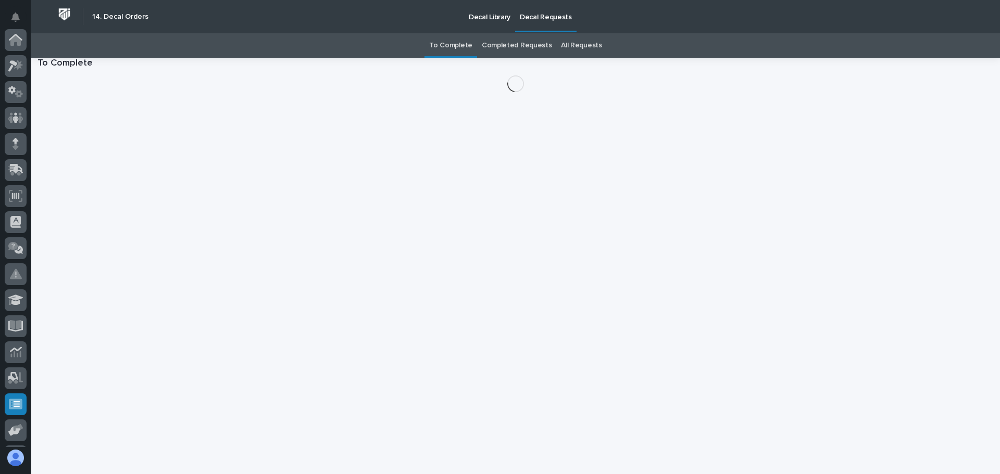
scroll to position [129, 0]
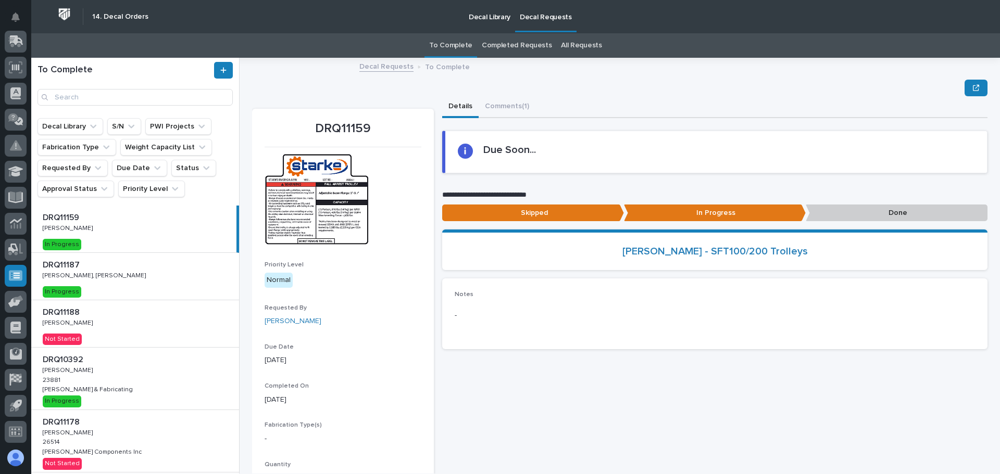
click at [119, 279] on div "DRQ11187 DRQ11187 [PERSON_NAME], [PERSON_NAME] [PERSON_NAME], [PERSON_NAME] In …" at bounding box center [135, 276] width 208 height 47
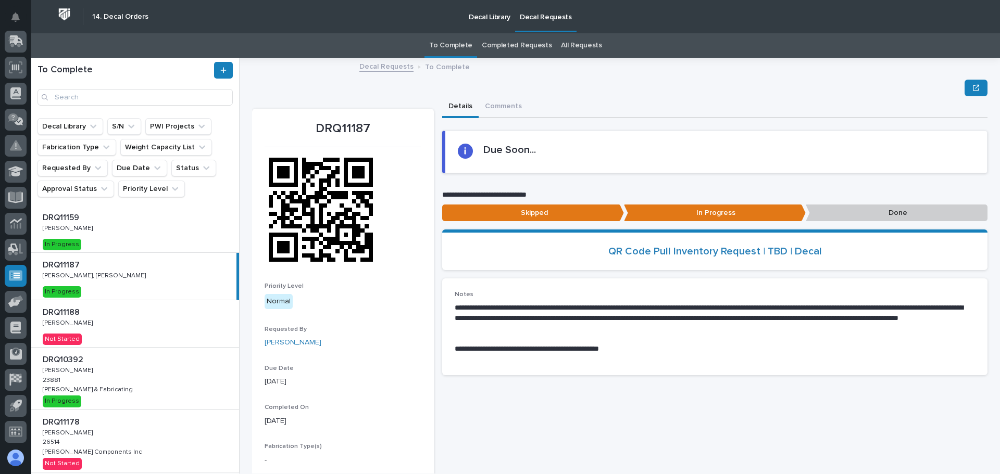
click at [846, 217] on p "Done" at bounding box center [897, 213] width 182 height 17
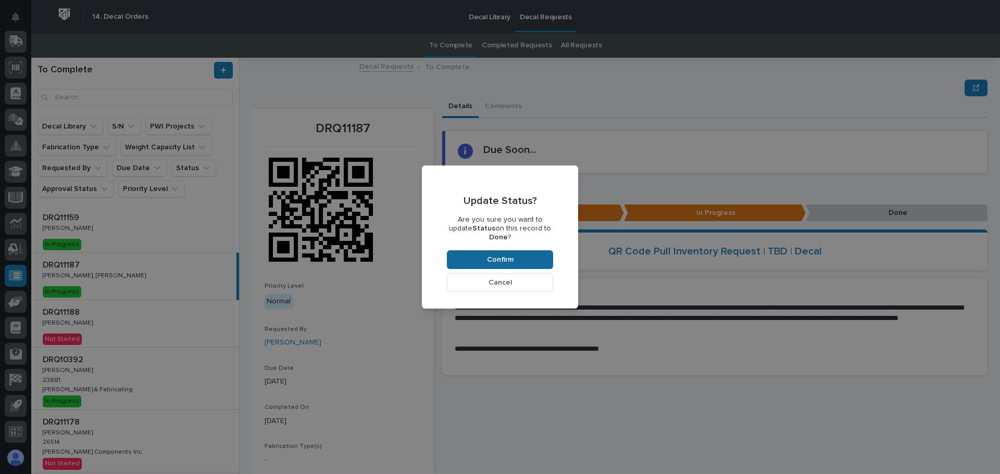
click at [503, 259] on span "Confirm" at bounding box center [500, 259] width 27 height 9
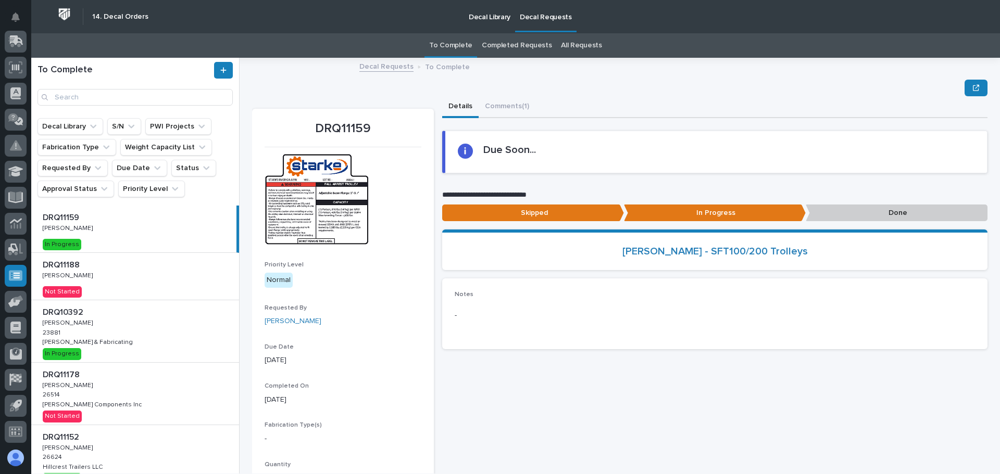
click at [122, 282] on div "DRQ11188 DRQ11188 [PERSON_NAME] [PERSON_NAME] Not Started" at bounding box center [135, 276] width 208 height 47
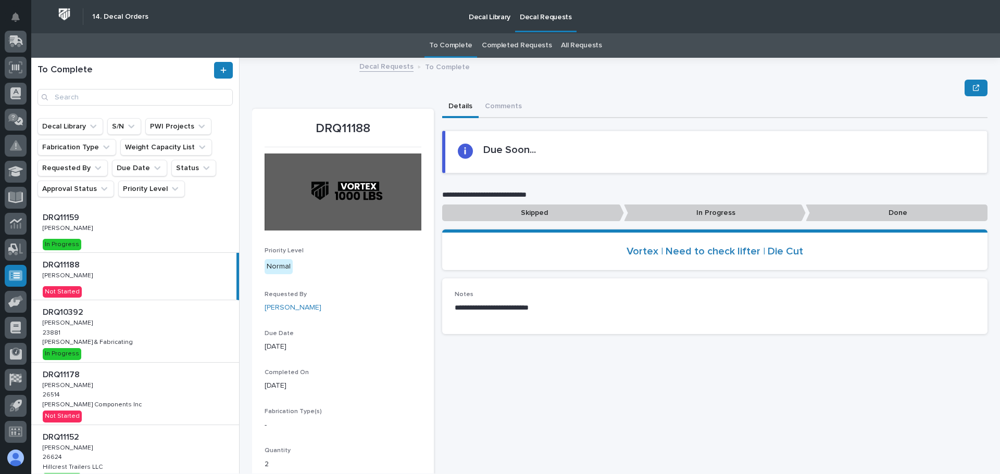
click at [134, 331] on div "DRQ10392 DRQ10392 [PERSON_NAME] [PERSON_NAME] 23881 23881 [PERSON_NAME] & Fabri…" at bounding box center [135, 331] width 208 height 62
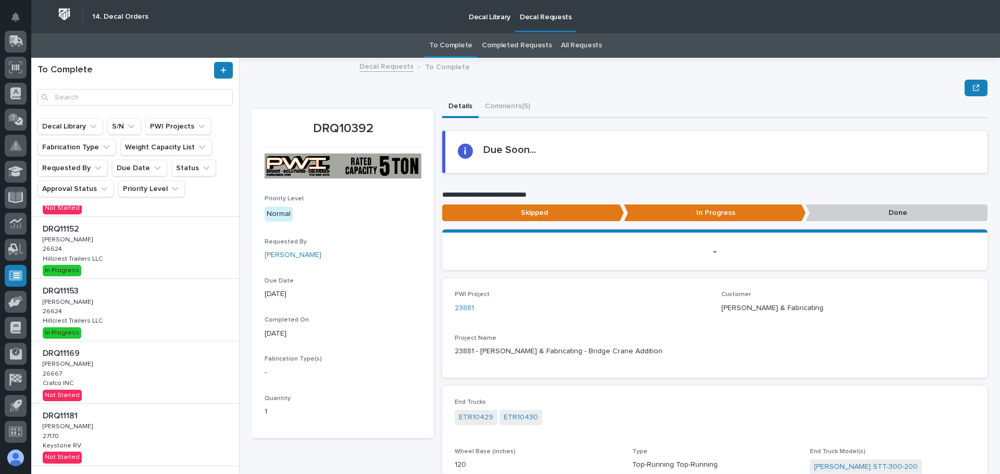
scroll to position [260, 0]
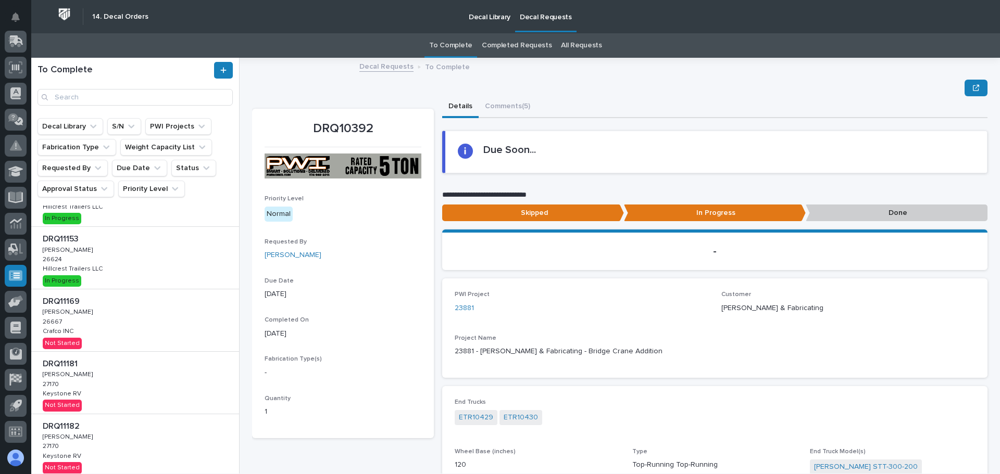
click at [152, 311] on div "DRQ11169 DRQ11169 [PERSON_NAME] [PERSON_NAME] 26667 26667 Crafco INC Crafco INC…" at bounding box center [135, 321] width 208 height 62
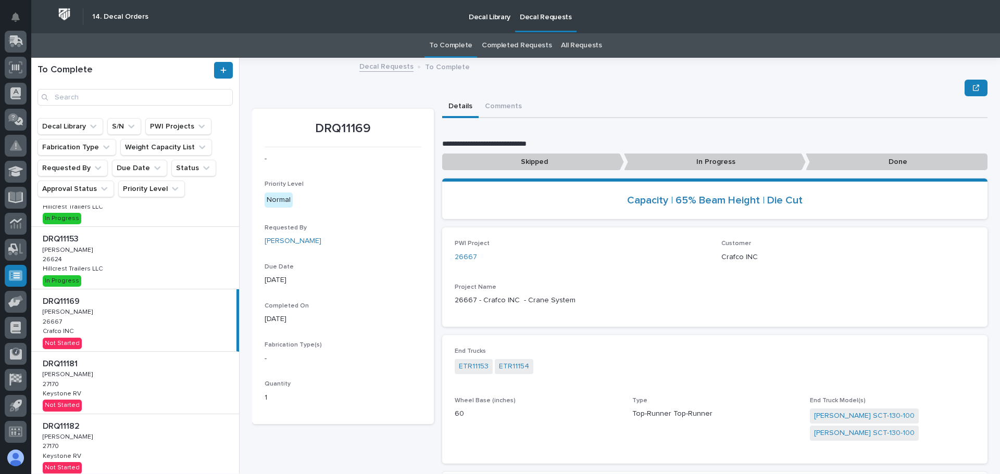
click at [671, 160] on p "In Progress" at bounding box center [715, 162] width 182 height 17
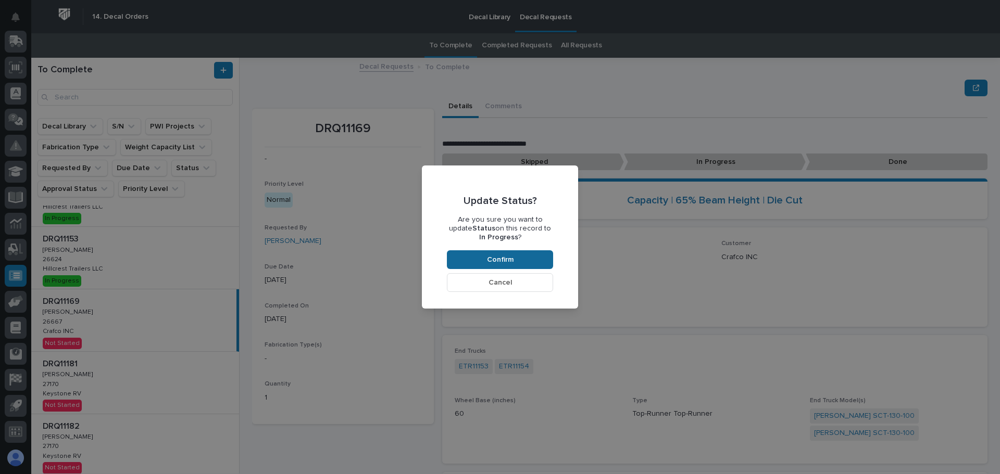
click at [502, 260] on span "Confirm" at bounding box center [500, 259] width 27 height 9
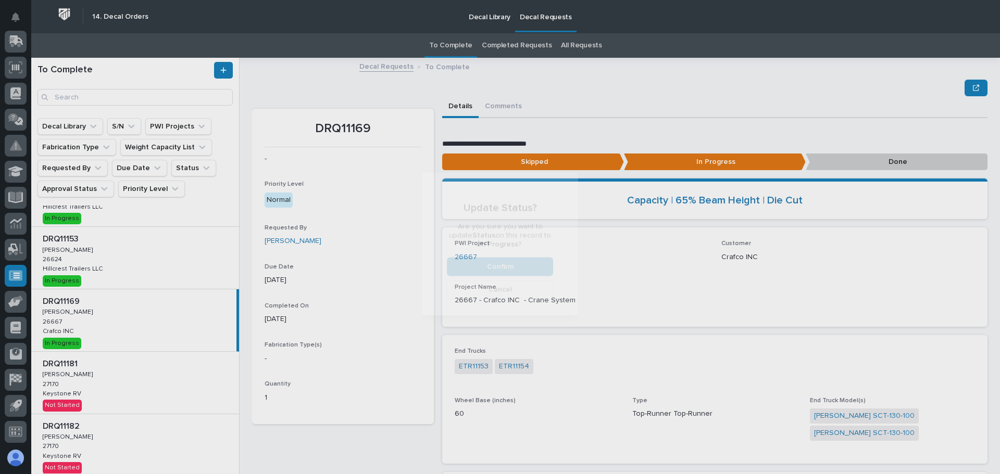
scroll to position [62, 0]
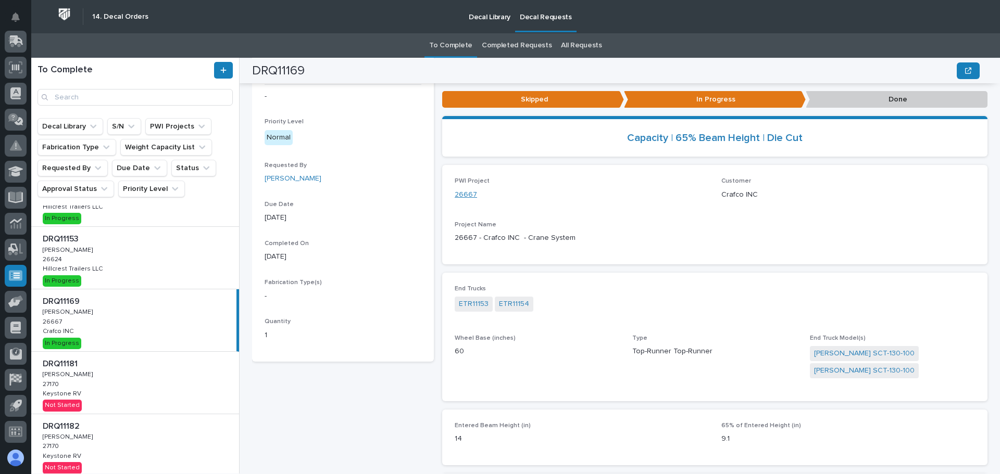
click at [467, 190] on link "26667" at bounding box center [466, 195] width 22 height 11
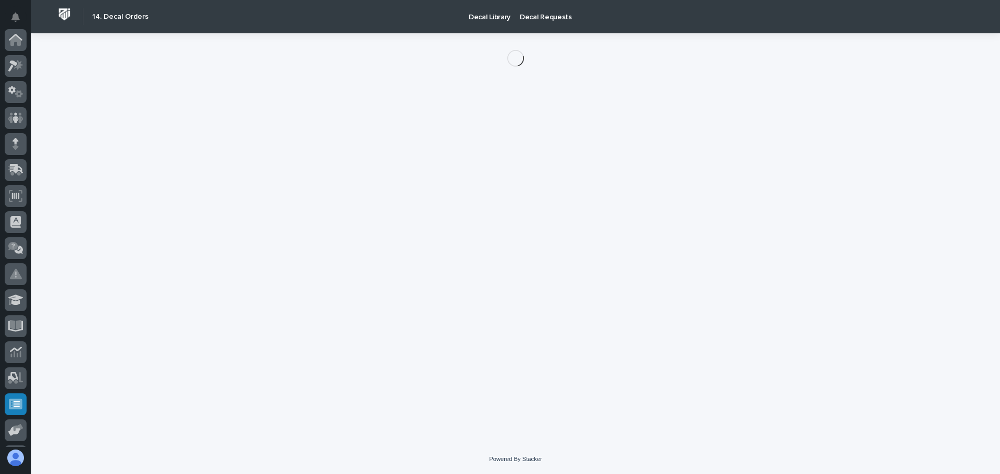
scroll to position [129, 0]
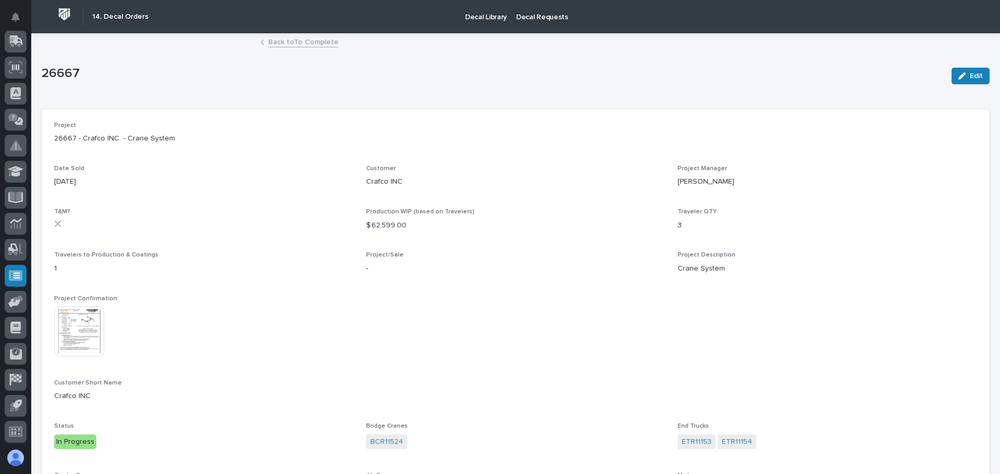
click at [102, 344] on img at bounding box center [79, 332] width 50 height 50
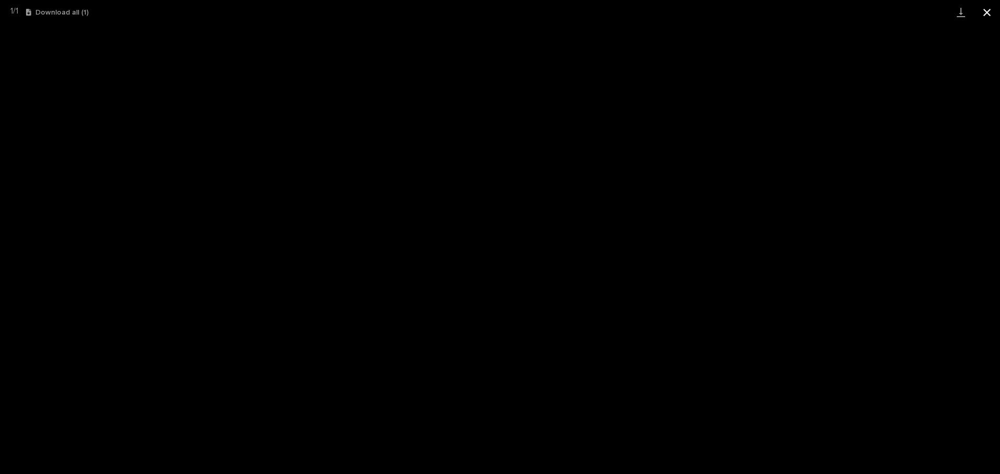
click at [982, 11] on button "Close gallery" at bounding box center [987, 12] width 26 height 24
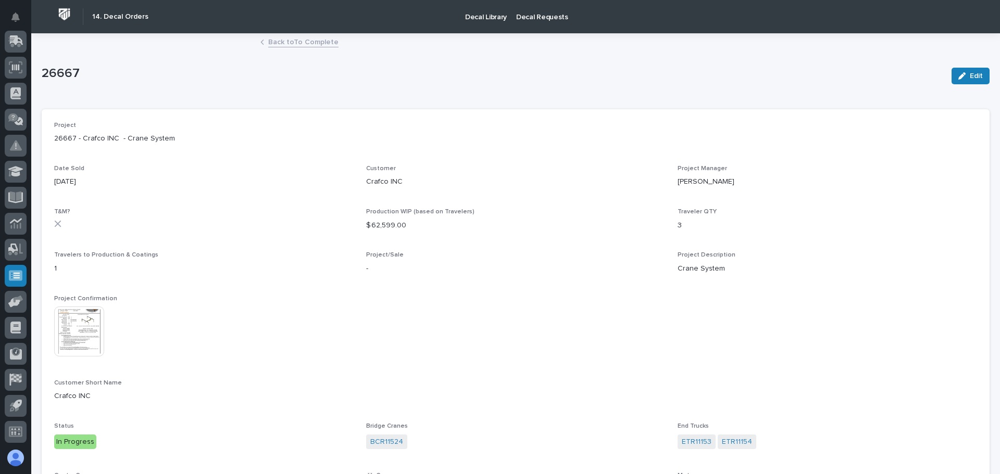
click at [268, 39] on link "Back to To Complete" at bounding box center [303, 41] width 70 height 12
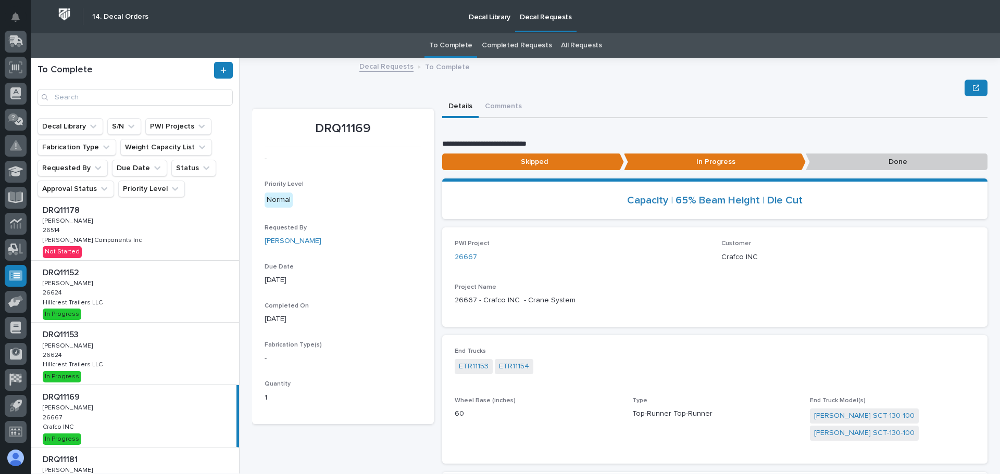
scroll to position [104, 0]
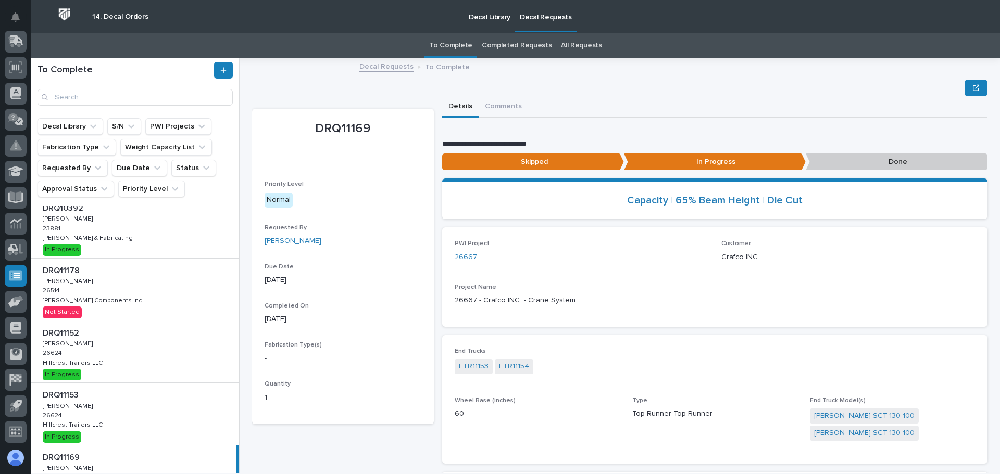
click at [195, 286] on div "DRQ11178 DRQ11178 [PERSON_NAME] [PERSON_NAME] 26514 26514 [PERSON_NAME] Compone…" at bounding box center [135, 290] width 208 height 62
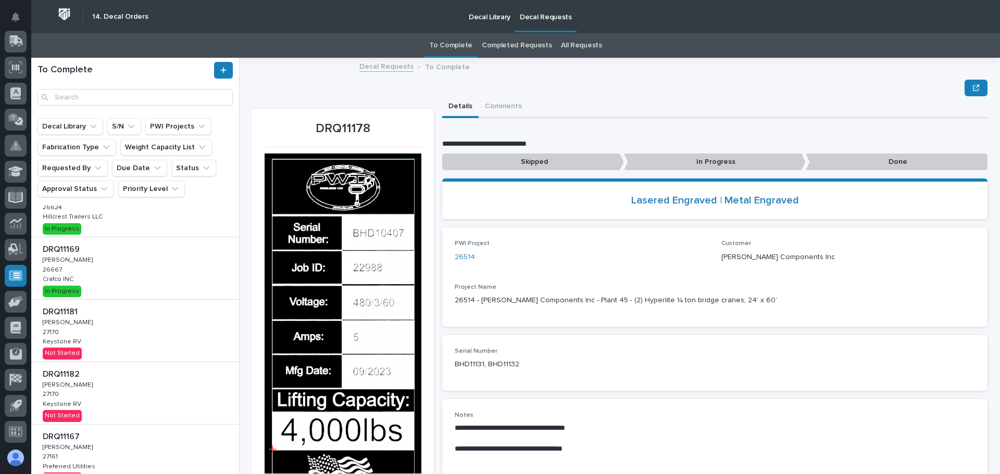
scroll to position [360, 0]
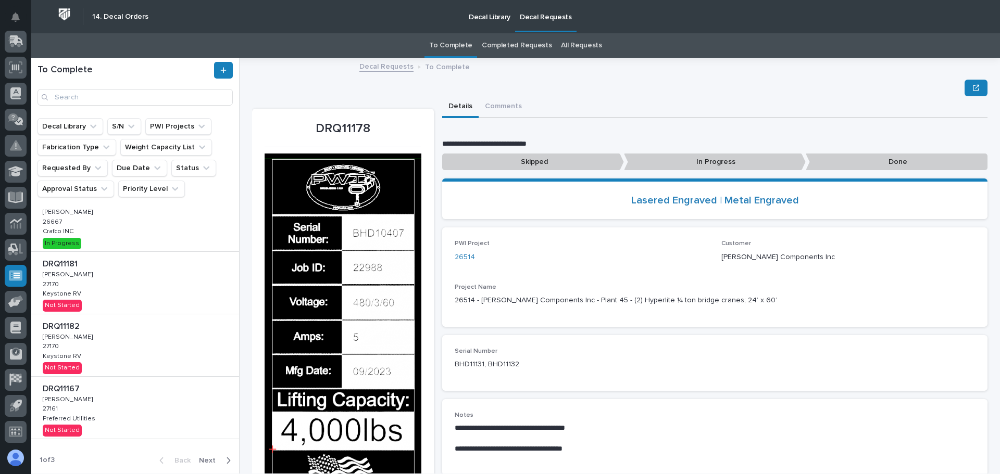
click at [202, 458] on span "Next" at bounding box center [210, 460] width 23 height 9
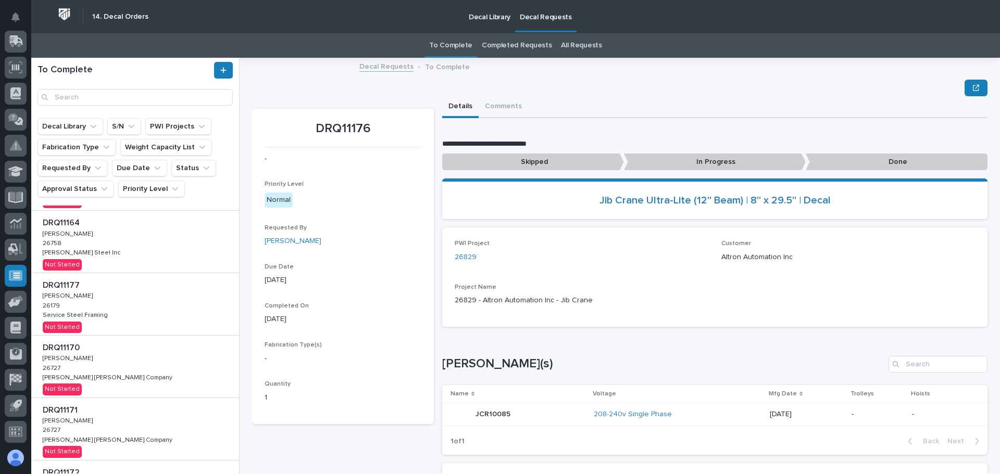
scroll to position [130, 0]
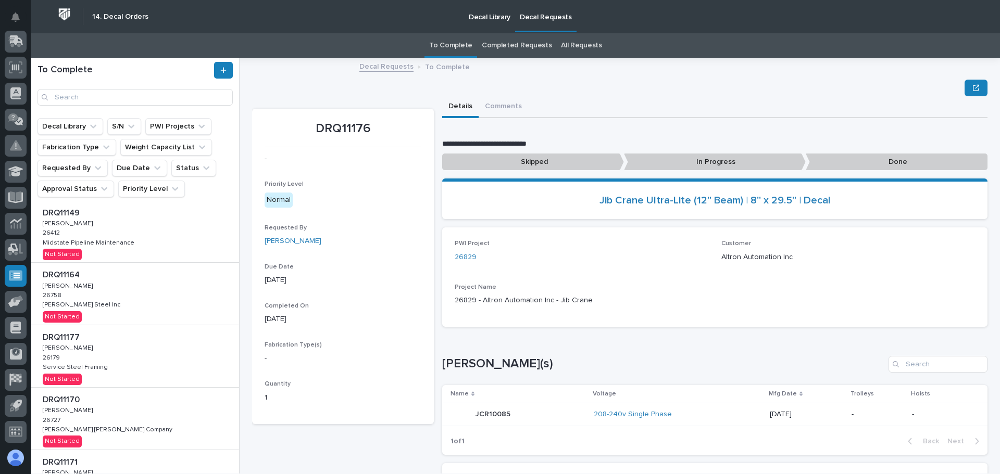
click at [106, 287] on div "DRQ11164 DRQ11164 [PERSON_NAME] [PERSON_NAME] 26758 26758 [PERSON_NAME] Steel I…" at bounding box center [135, 294] width 208 height 62
click at [106, 287] on div "DRQ11164 DRQ11164 [PERSON_NAME] [PERSON_NAME] 26758 26758 [PERSON_NAME] Steel I…" at bounding box center [133, 294] width 205 height 62
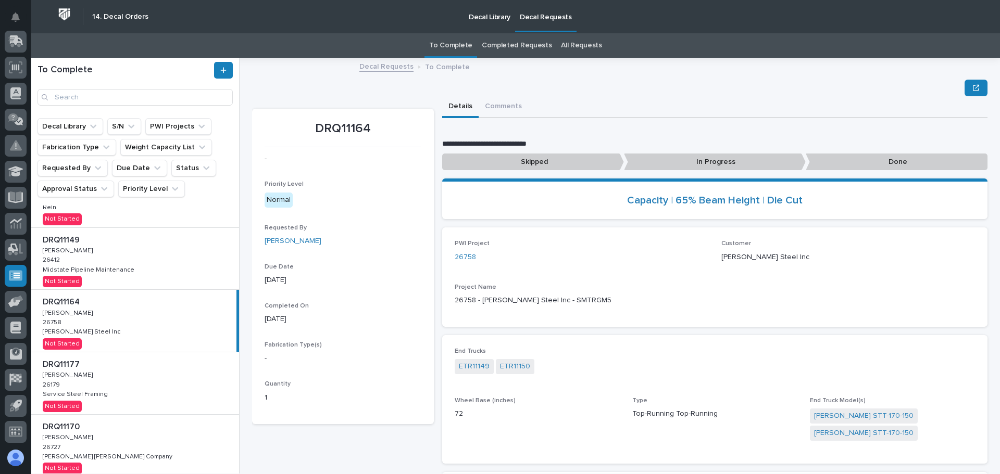
scroll to position [104, 0]
click at [666, 157] on p "In Progress" at bounding box center [715, 162] width 182 height 17
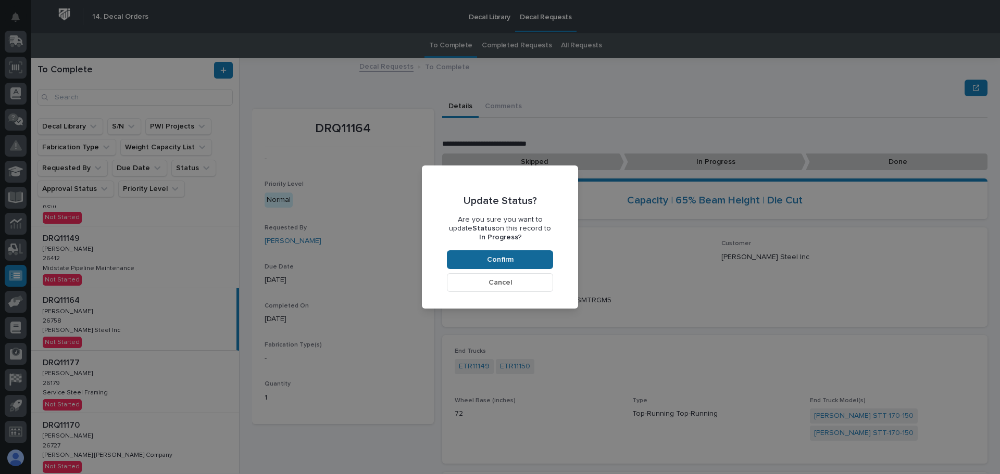
click at [508, 261] on span "Confirm" at bounding box center [500, 259] width 27 height 9
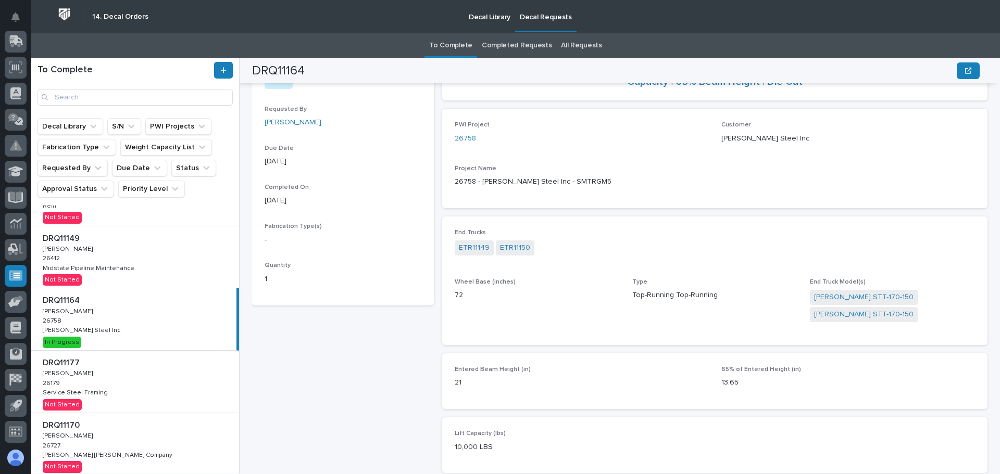
scroll to position [115, 0]
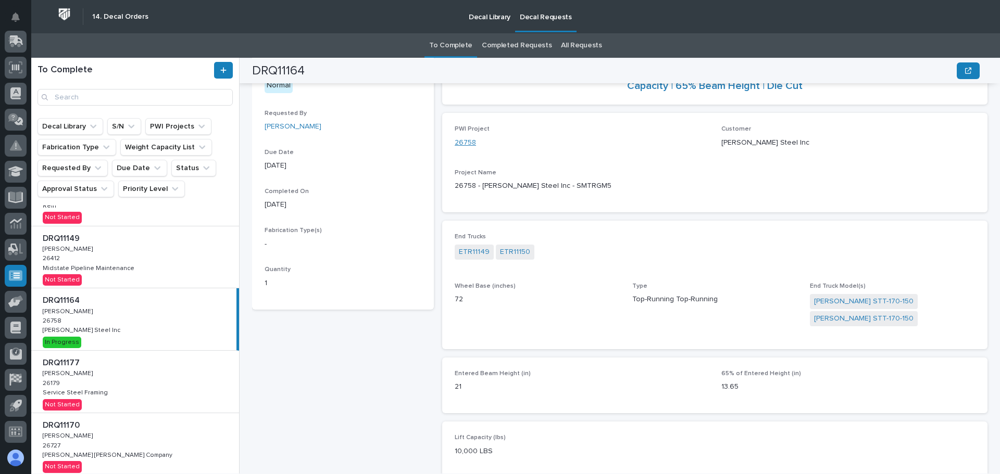
click at [463, 143] on link "26758" at bounding box center [465, 142] width 21 height 11
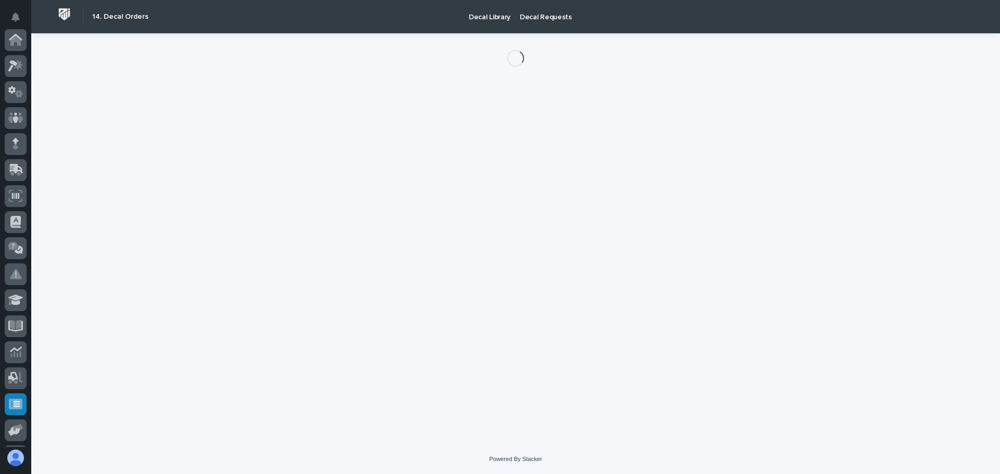
scroll to position [129, 0]
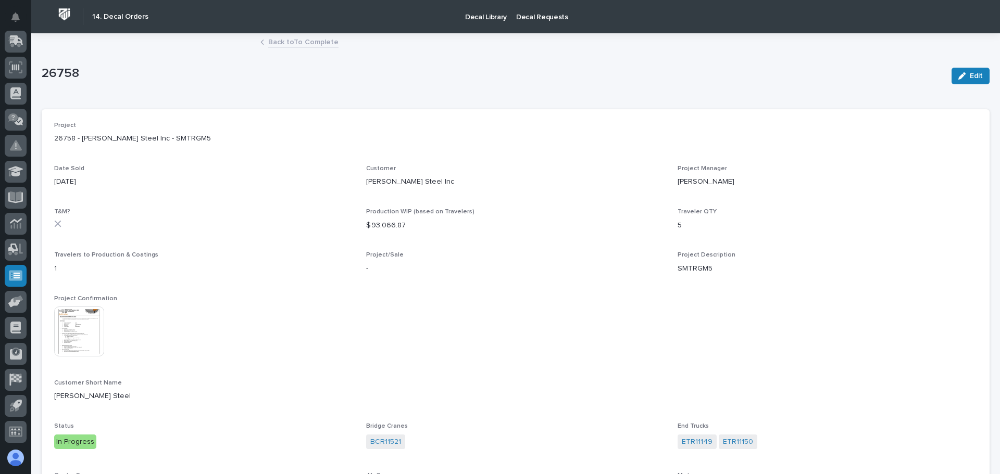
click at [70, 346] on img at bounding box center [79, 332] width 50 height 50
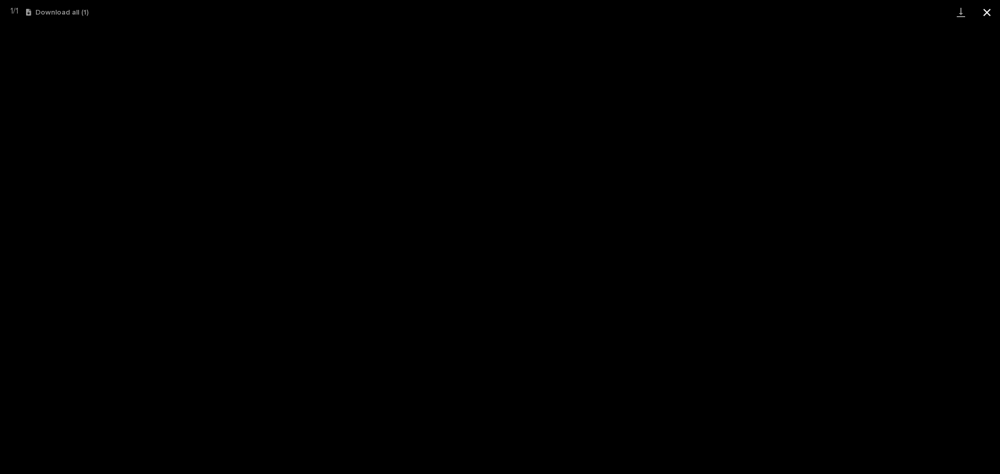
click at [988, 13] on button "Close gallery" at bounding box center [987, 12] width 26 height 24
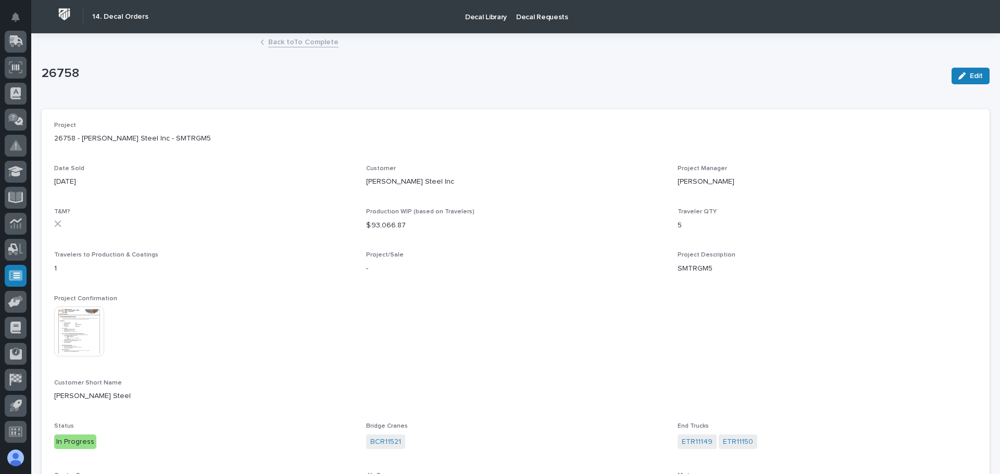
click at [310, 41] on link "Back to To Complete" at bounding box center [303, 41] width 70 height 12
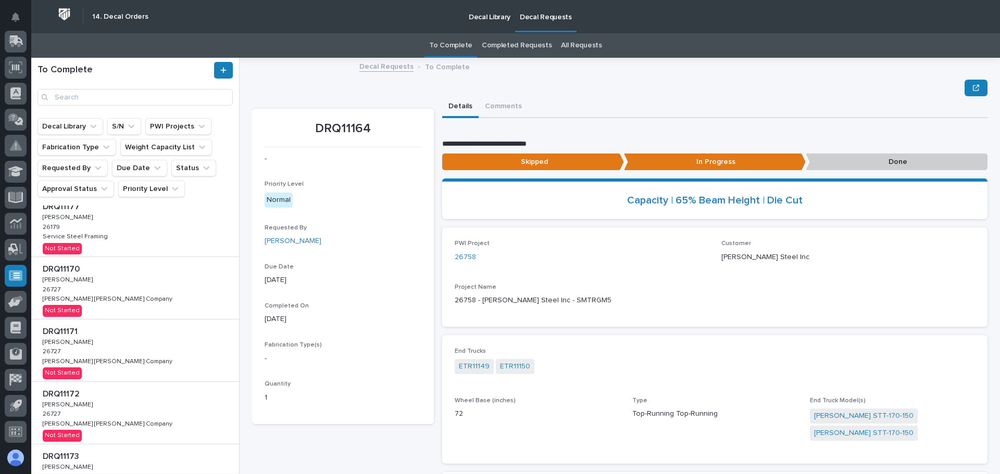
scroll to position [390, 0]
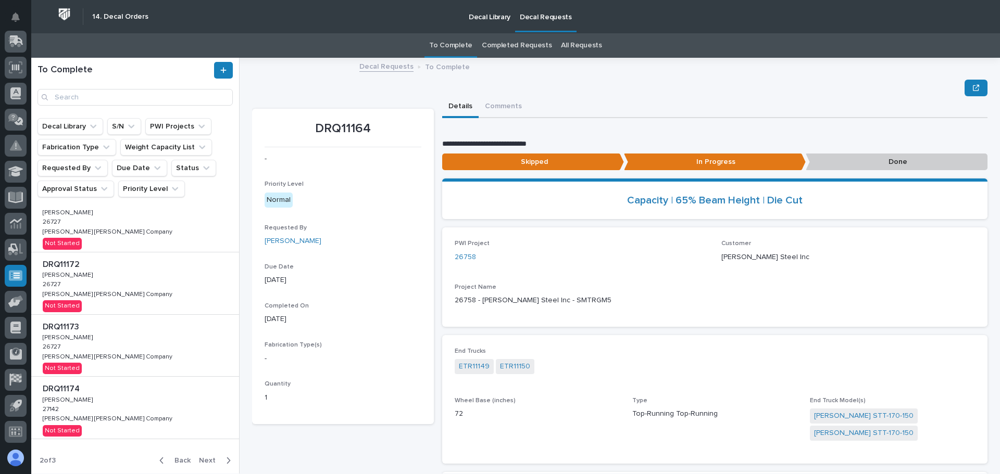
click at [172, 458] on span "Back" at bounding box center [179, 460] width 22 height 9
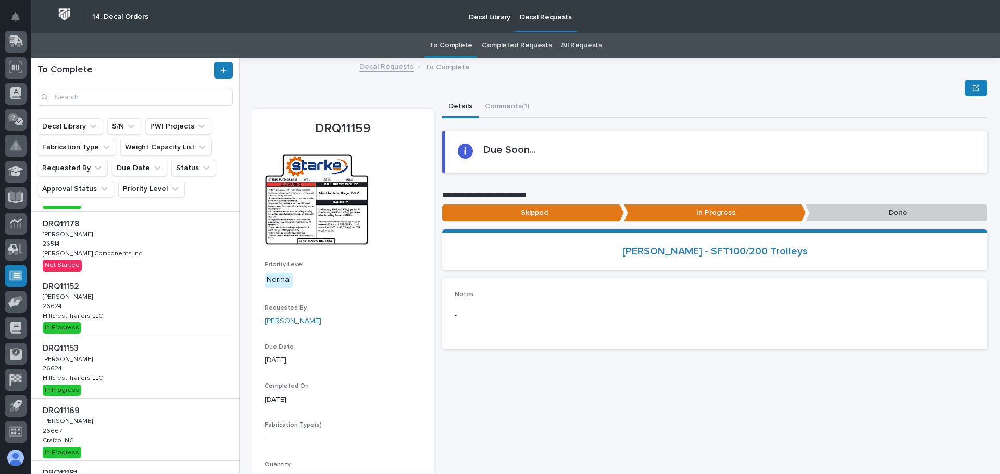
scroll to position [100, 0]
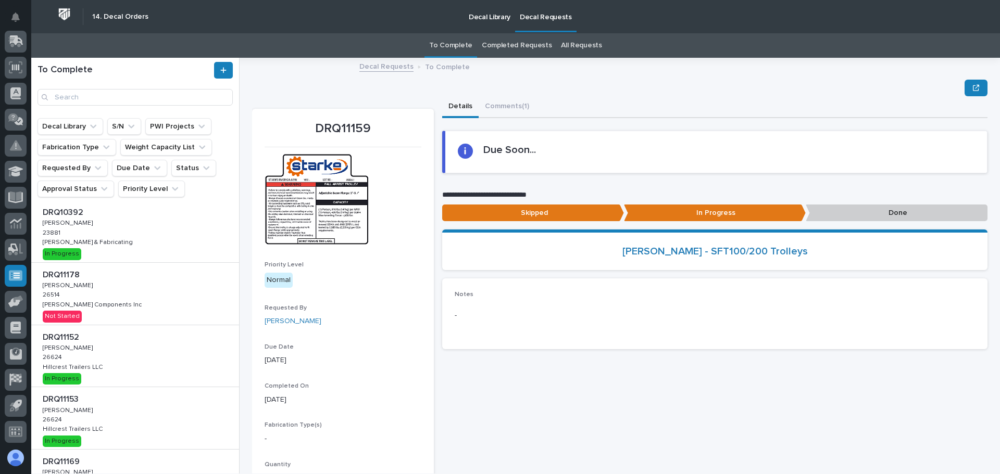
click at [180, 313] on div "DRQ11178 DRQ11178 [PERSON_NAME] [PERSON_NAME] 26514 26514 [PERSON_NAME] Compone…" at bounding box center [135, 294] width 208 height 62
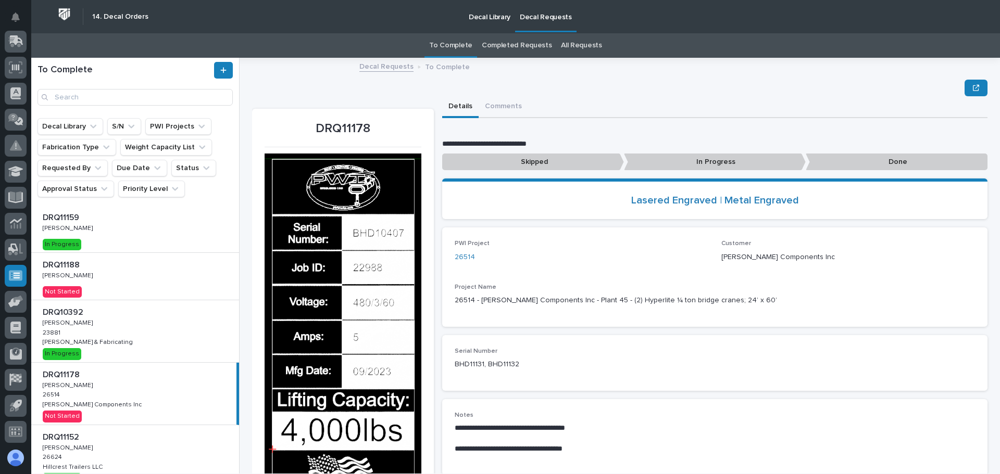
click at [124, 278] on div "DRQ11188 DRQ11188 [PERSON_NAME] [PERSON_NAME] Not Started" at bounding box center [135, 276] width 208 height 47
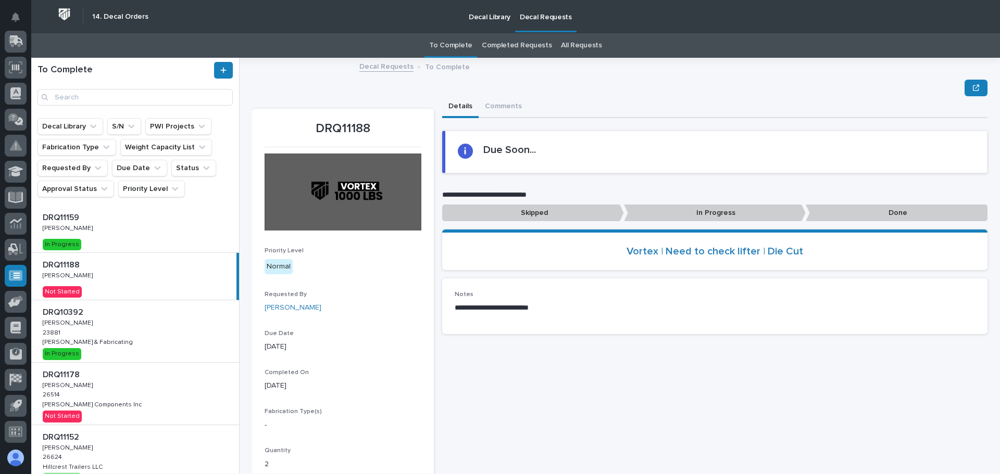
click at [139, 290] on div "DRQ11188 DRQ11188 [PERSON_NAME] [PERSON_NAME] Not Started" at bounding box center [133, 276] width 205 height 47
click at [695, 213] on p "In Progress" at bounding box center [715, 213] width 182 height 17
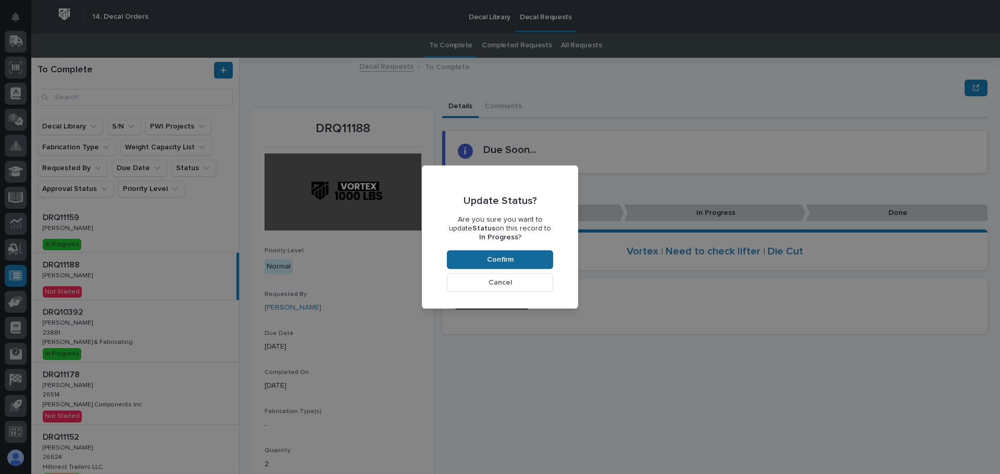
click at [517, 256] on button "Confirm" at bounding box center [500, 259] width 106 height 19
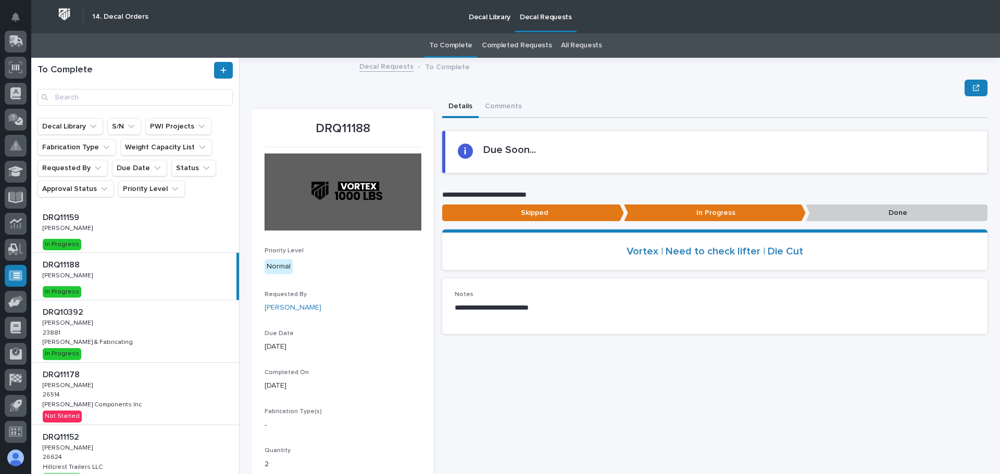
click at [869, 209] on p "Done" at bounding box center [897, 213] width 182 height 17
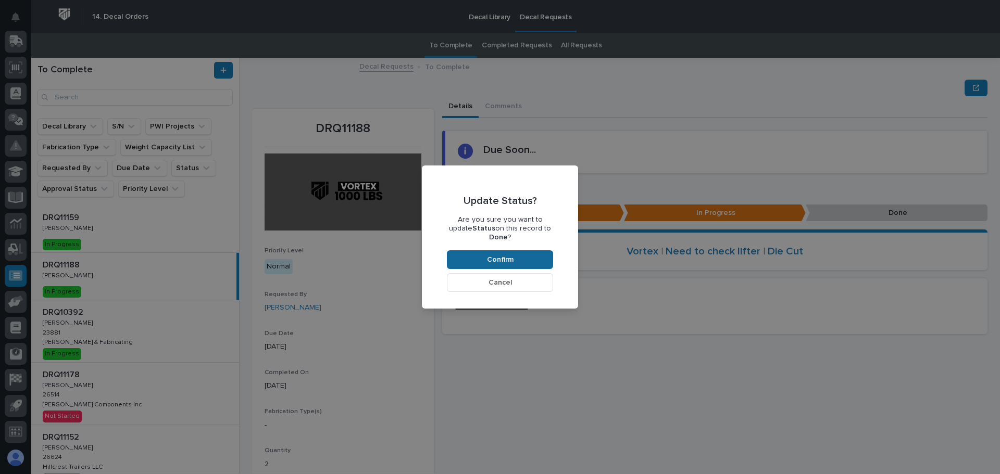
click at [478, 250] on button "Confirm" at bounding box center [500, 259] width 106 height 19
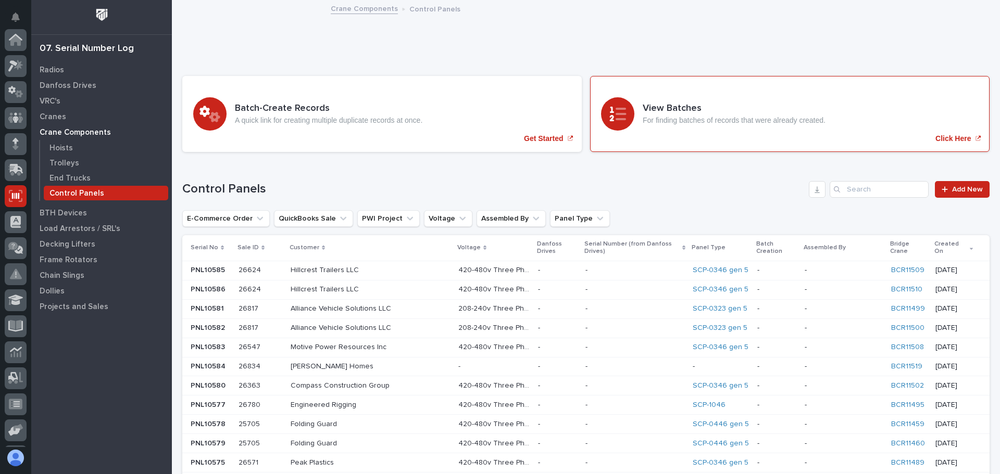
scroll to position [129, 0]
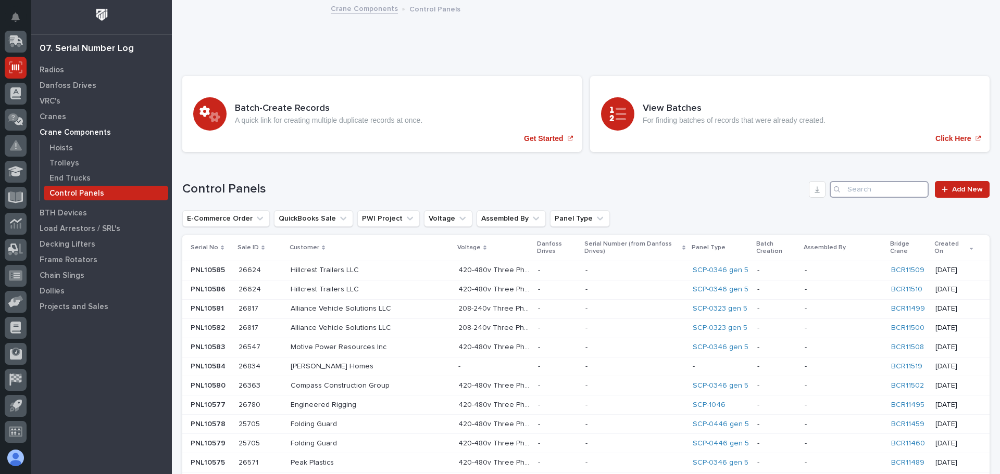
click at [856, 187] on input "Search" at bounding box center [879, 189] width 99 height 17
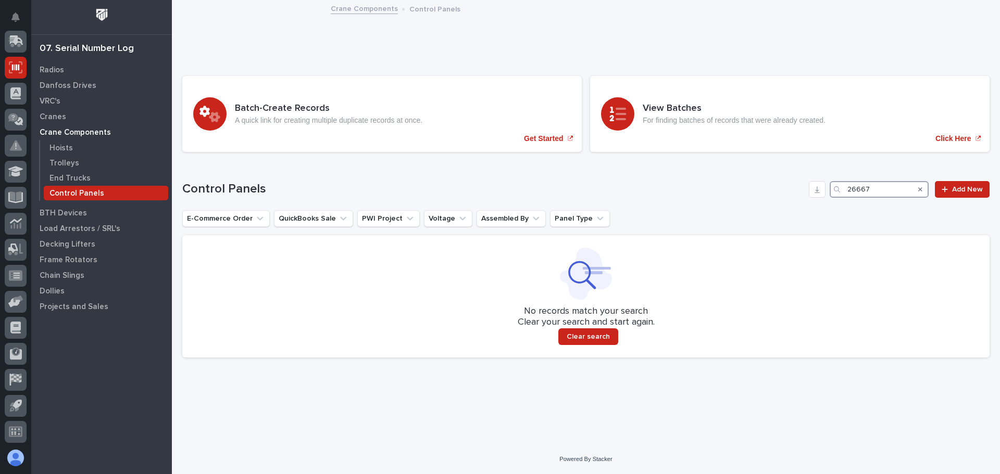
type input "26667"
click at [921, 193] on button "Search" at bounding box center [920, 189] width 4 height 17
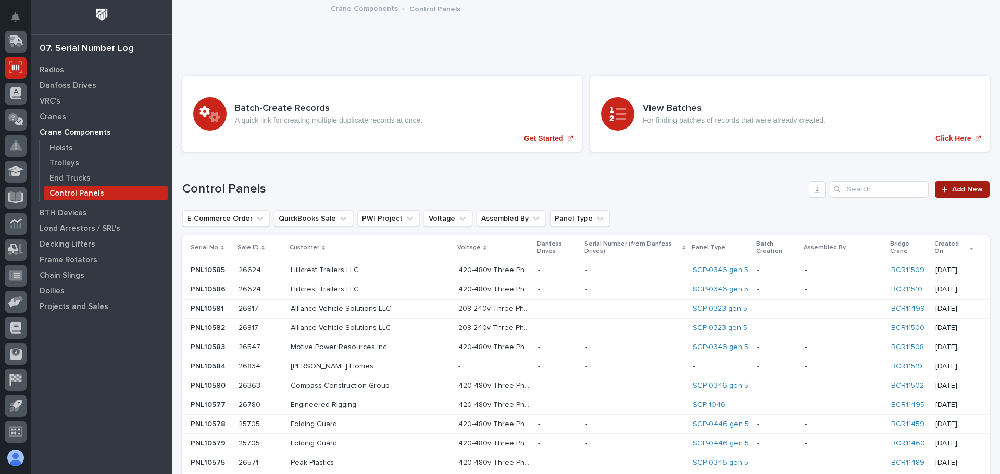
click at [947, 194] on link "Add New" at bounding box center [962, 189] width 55 height 17
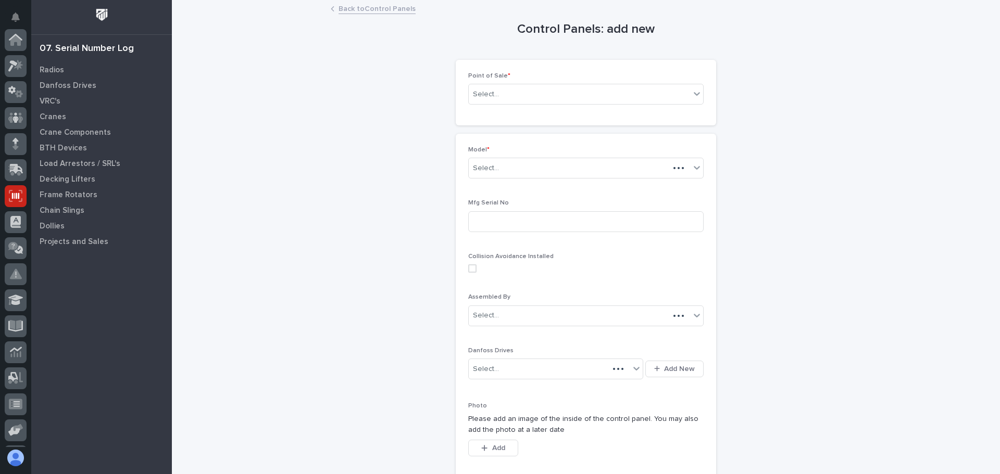
scroll to position [129, 0]
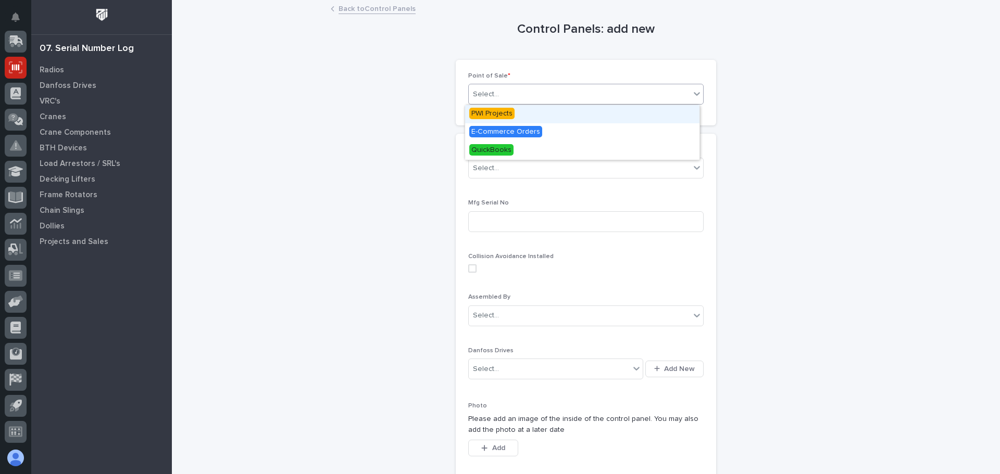
click at [668, 97] on div "Select..." at bounding box center [579, 94] width 221 height 17
click at [501, 114] on span "PWI Projects" at bounding box center [491, 113] width 45 height 11
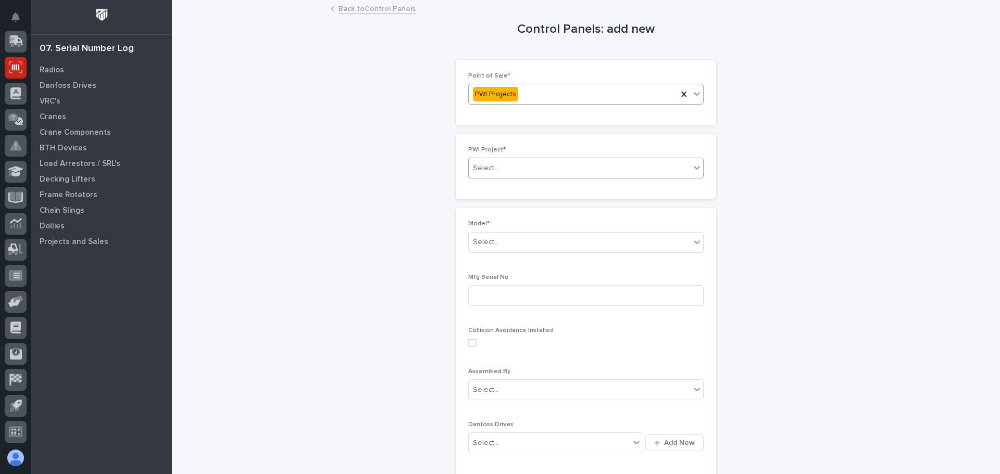
click at [580, 165] on div "Select..." at bounding box center [579, 168] width 221 height 17
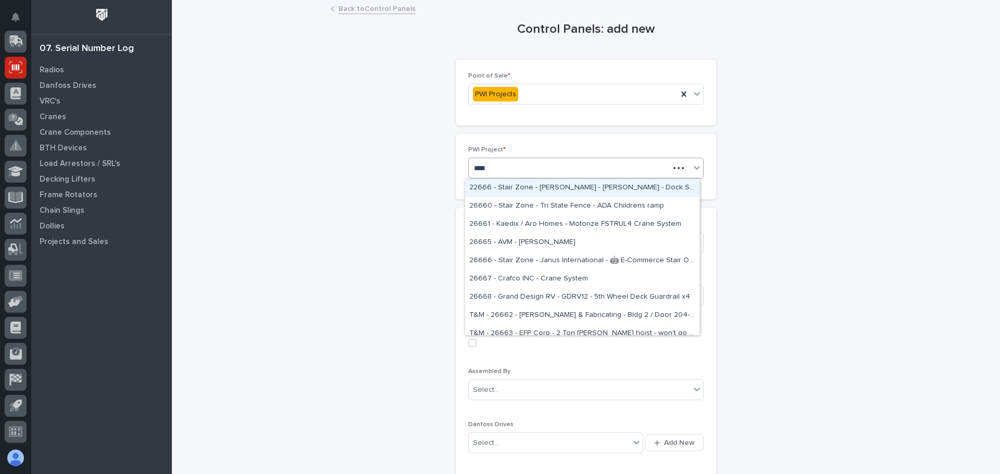
type input "*****"
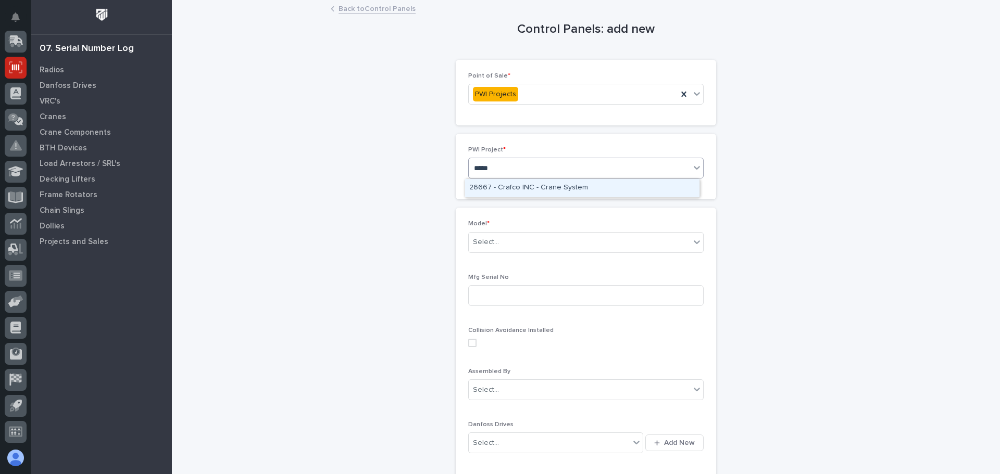
click at [553, 193] on div "26667 - Crafco INC - Crane System" at bounding box center [582, 188] width 234 height 18
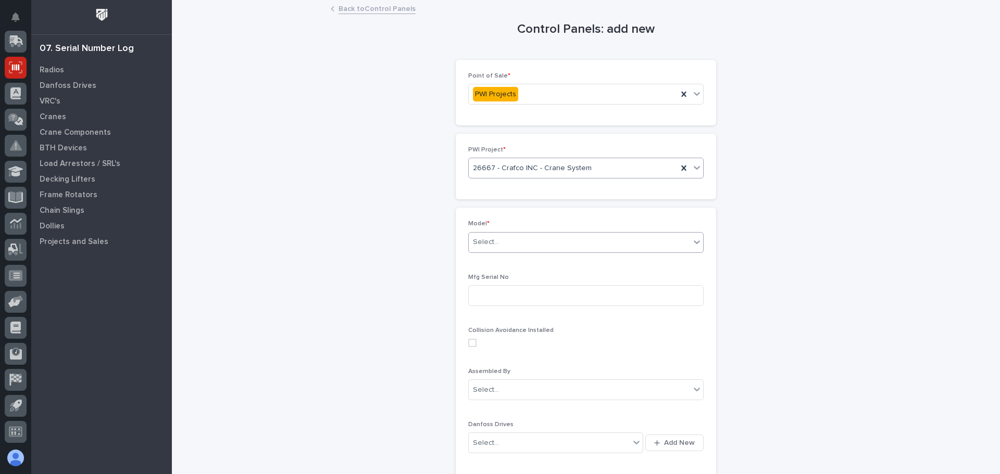
click at [573, 242] on div "Select..." at bounding box center [579, 242] width 221 height 17
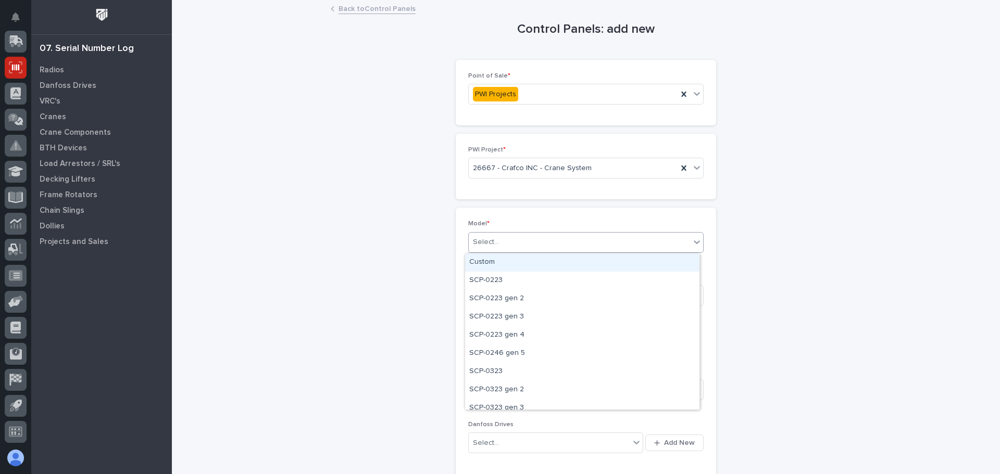
click at [678, 246] on div "Select..." at bounding box center [579, 242] width 221 height 17
click at [531, 352] on div "SCP-0246 gen 5" at bounding box center [582, 354] width 234 height 18
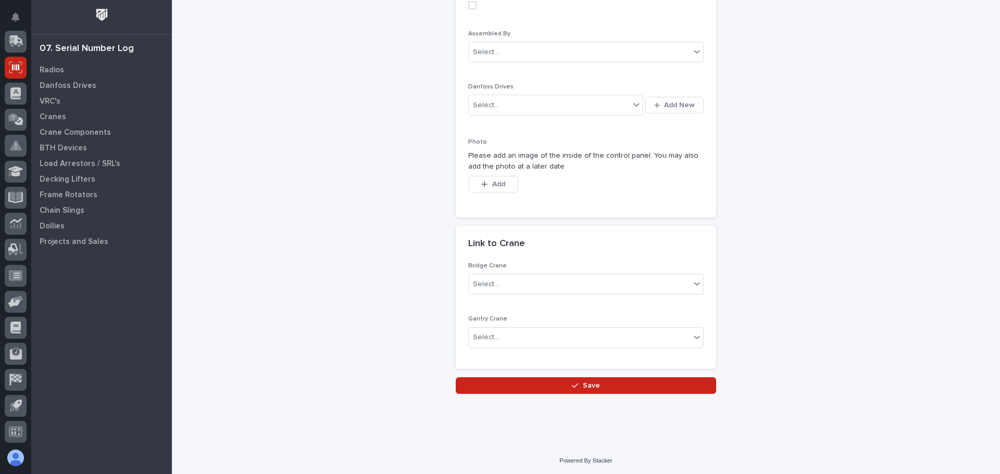
scroll to position [339, 0]
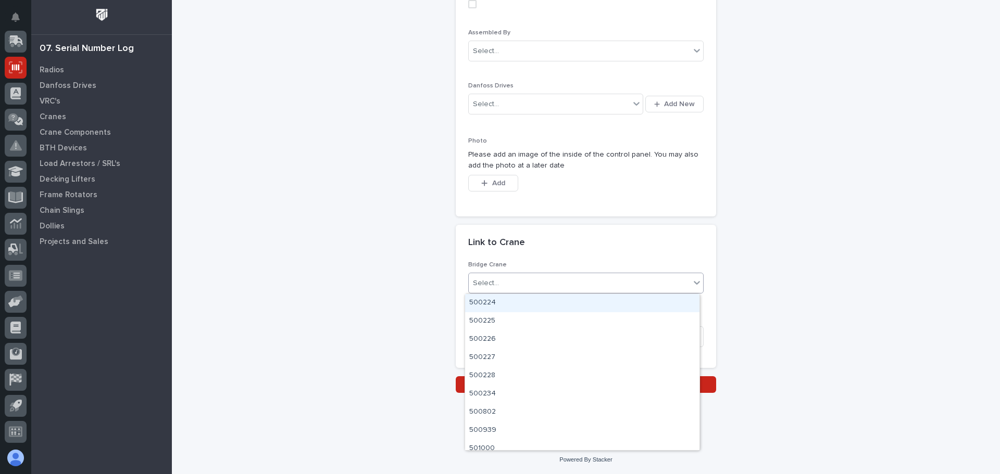
click at [696, 281] on icon at bounding box center [697, 283] width 10 height 10
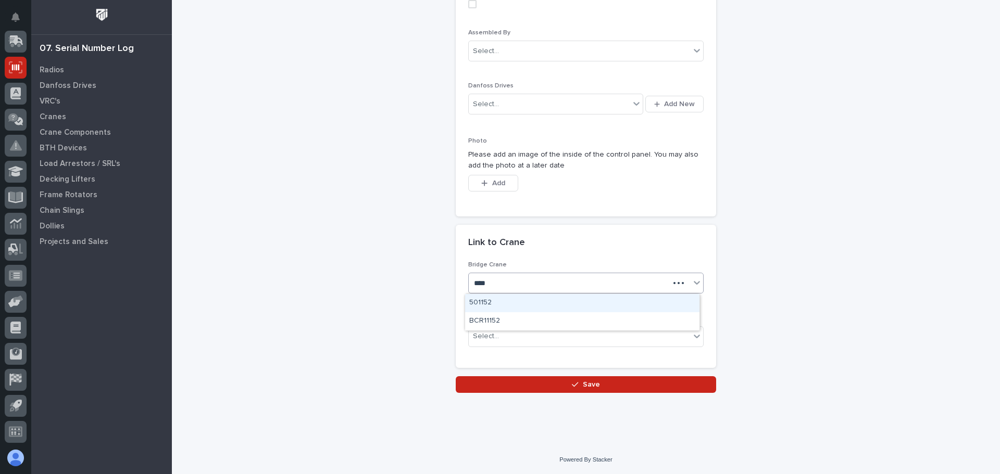
type input "*****"
click at [491, 306] on div "BCR11524" at bounding box center [582, 303] width 234 height 18
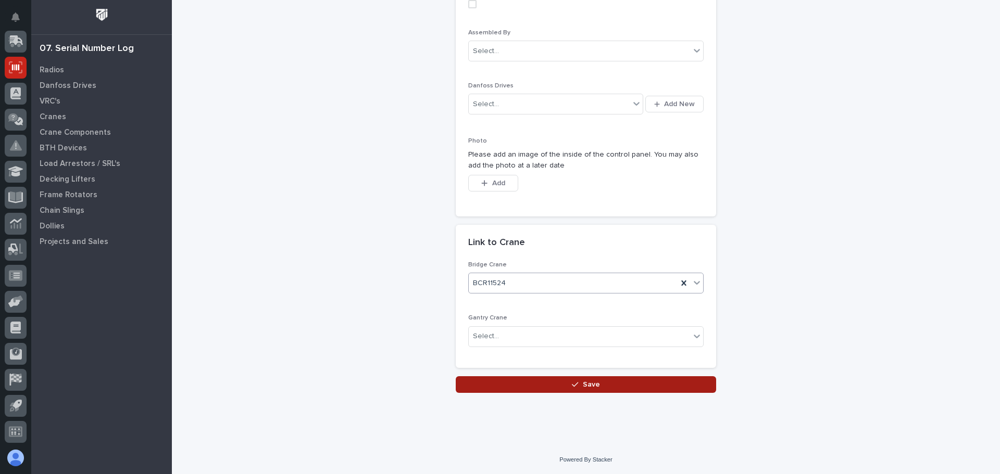
click at [583, 380] on span "Save" at bounding box center [591, 384] width 17 height 9
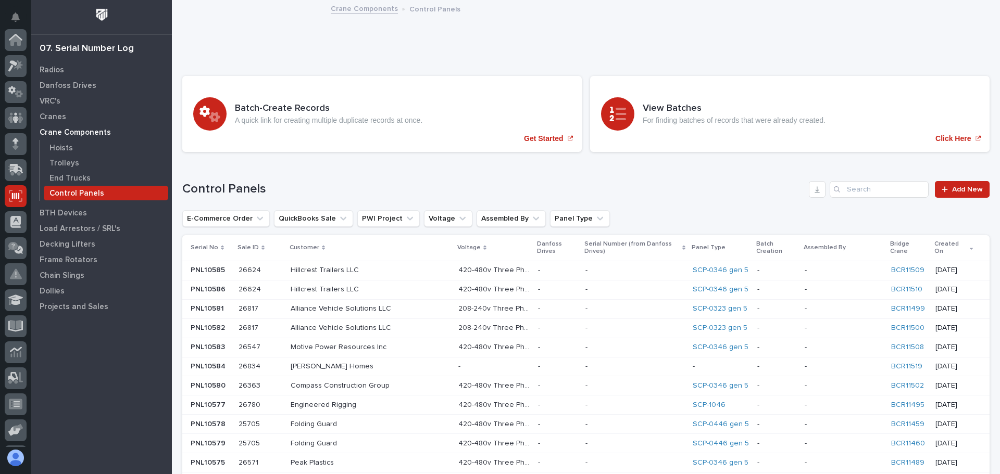
scroll to position [129, 0]
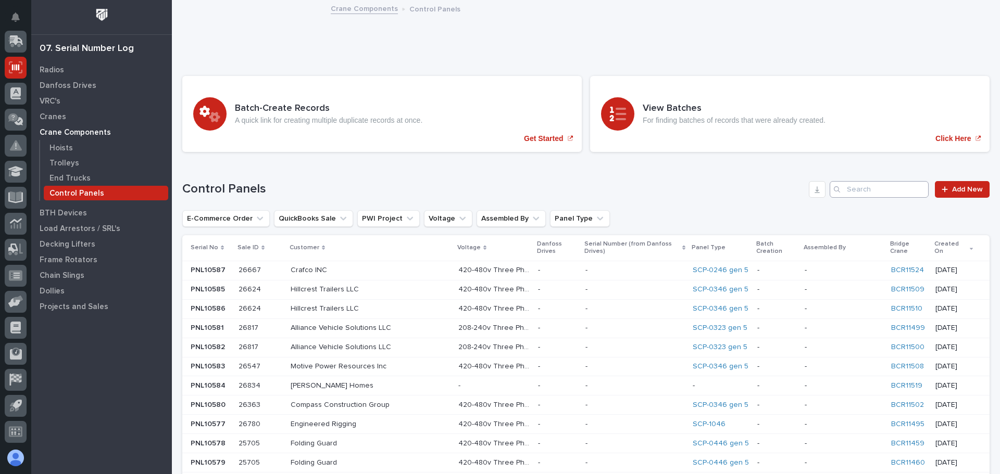
drag, startPoint x: 889, startPoint y: 179, endPoint x: 889, endPoint y: 190, distance: 10.4
click at [889, 190] on input "Search" at bounding box center [879, 189] width 99 height 17
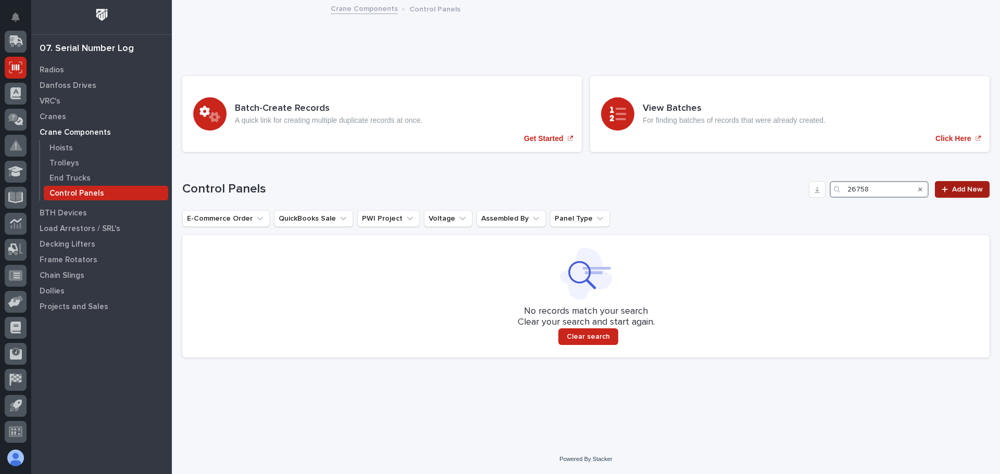
type input "26758"
click at [948, 183] on link "Add New" at bounding box center [962, 189] width 55 height 17
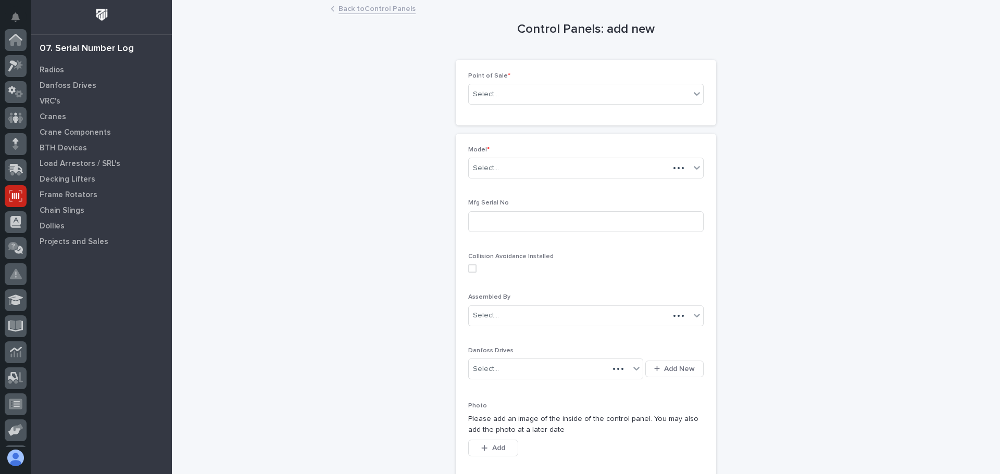
scroll to position [129, 0]
click at [521, 96] on div "Select..." at bounding box center [579, 94] width 221 height 17
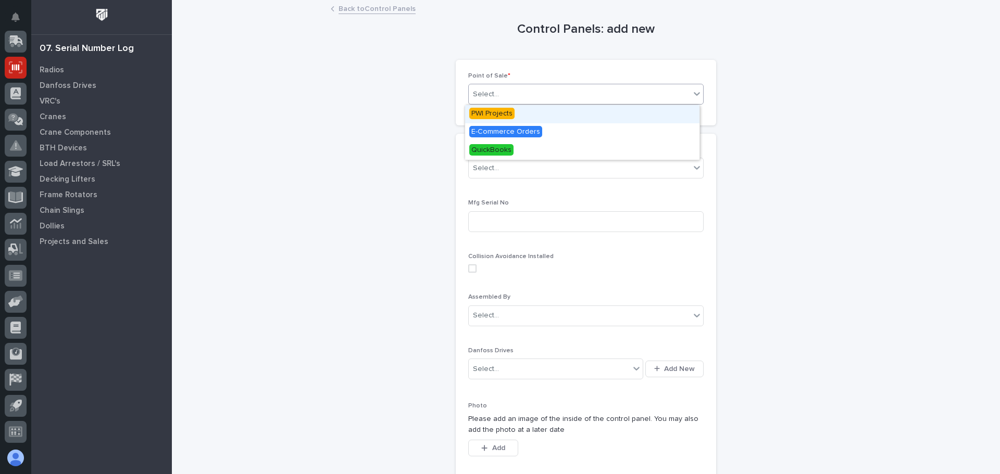
click at [510, 113] on span "PWI Projects" at bounding box center [491, 113] width 45 height 11
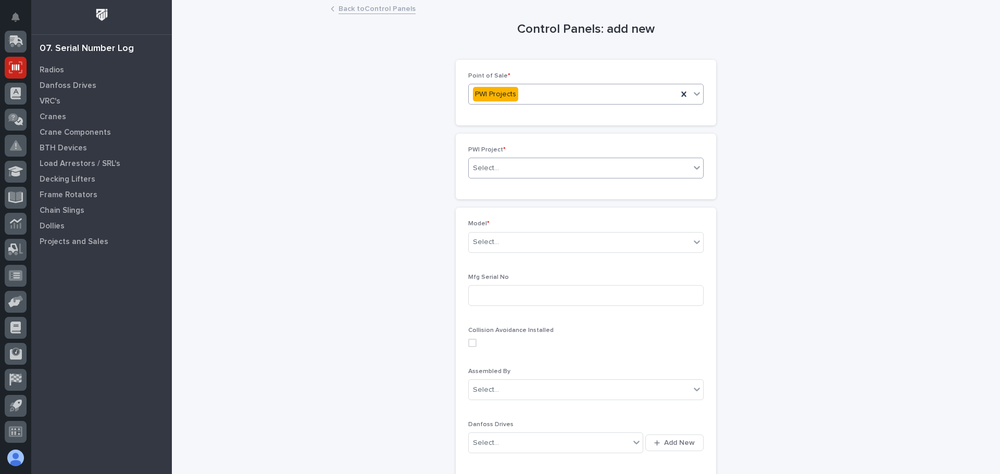
click at [536, 160] on div "Select..." at bounding box center [579, 168] width 221 height 17
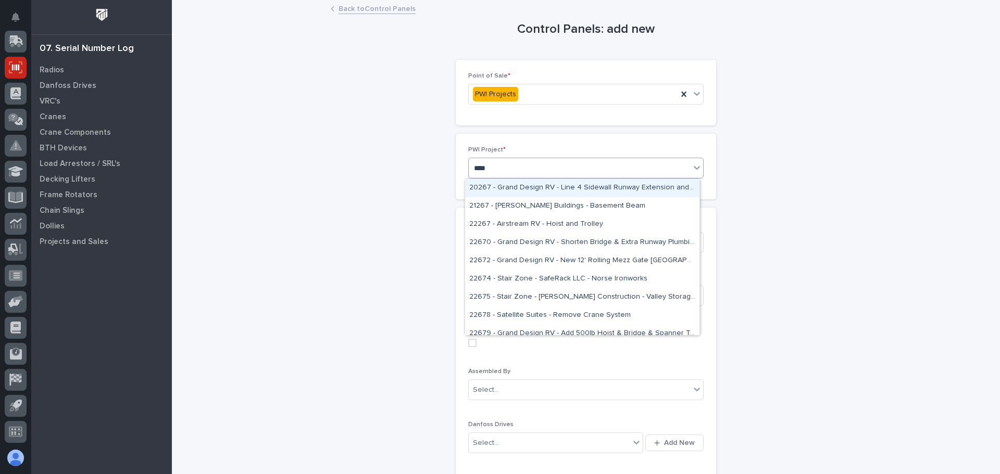
type input "*****"
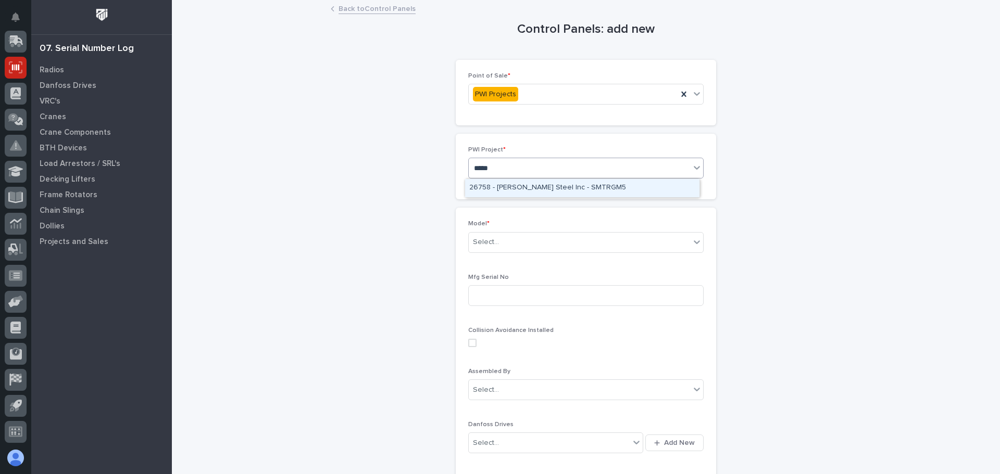
click at [533, 187] on div "26758 - [PERSON_NAME] Steel Inc - SMTRGM5" at bounding box center [582, 188] width 234 height 18
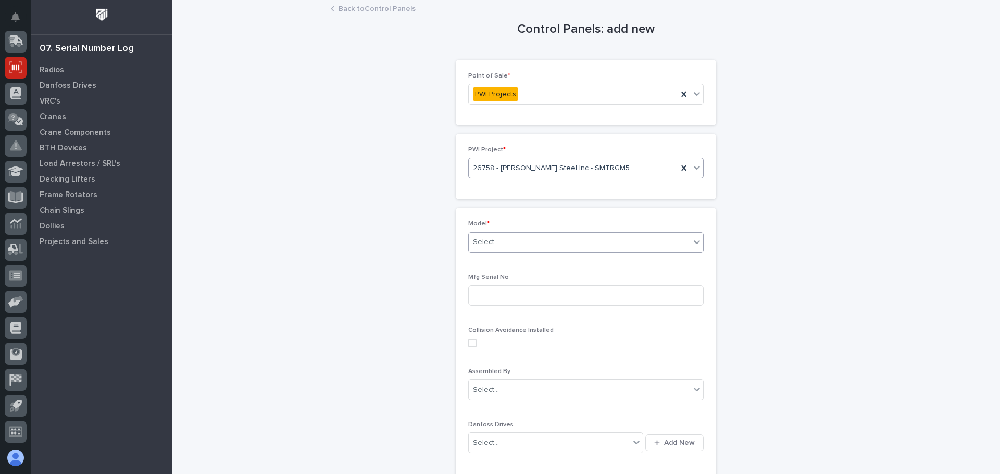
click at [556, 241] on div "Select..." at bounding box center [579, 242] width 221 height 17
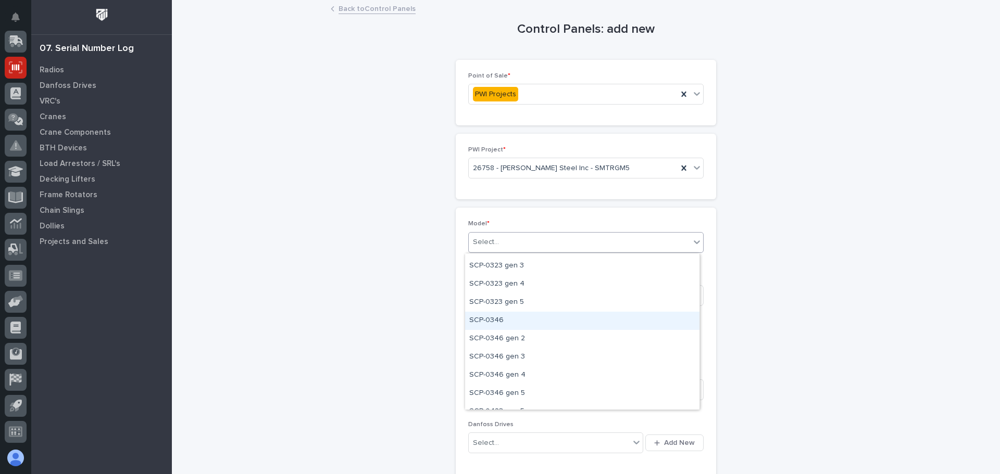
scroll to position [156, 0]
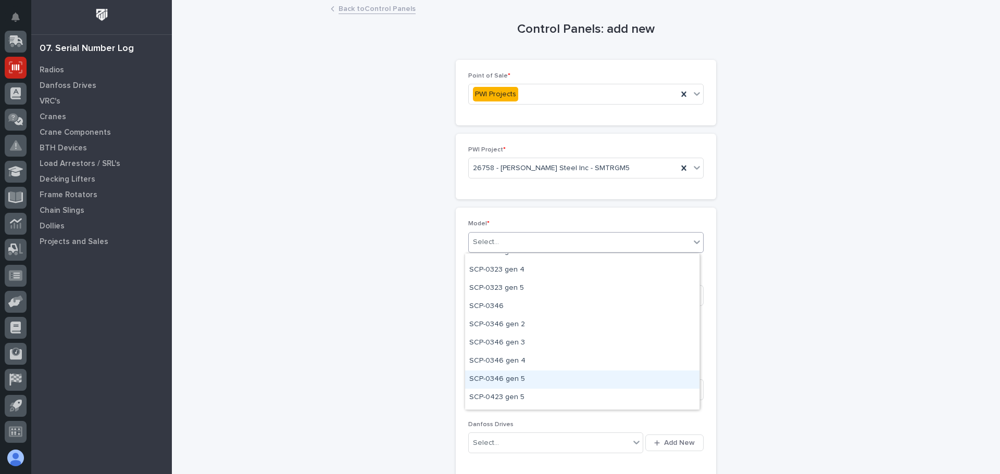
click at [510, 381] on div "SCP-0346 gen 5" at bounding box center [582, 380] width 234 height 18
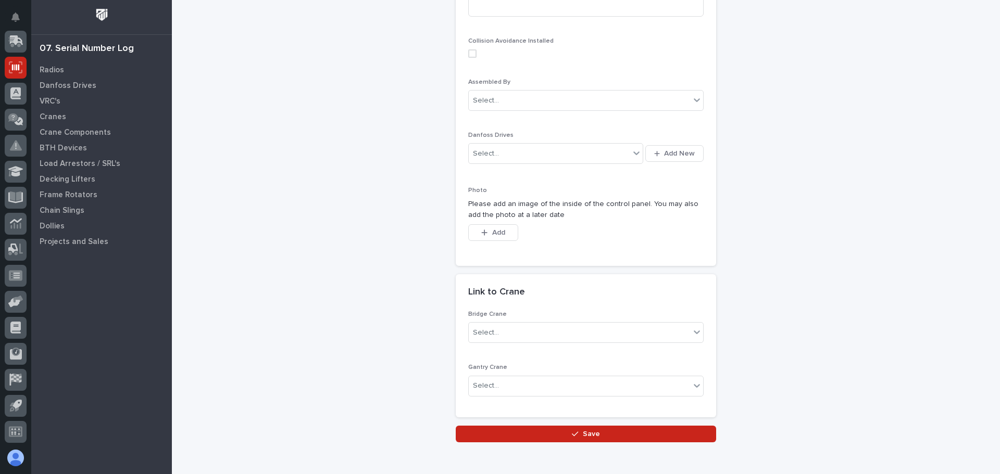
scroll to position [312, 0]
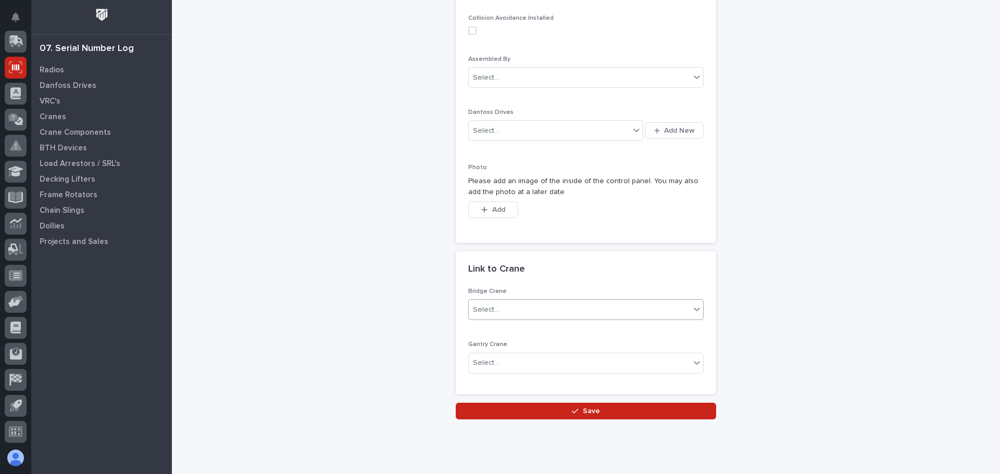
click at [571, 305] on div "Select..." at bounding box center [579, 310] width 221 height 17
type input "*****"
click at [505, 329] on div "BCR11521" at bounding box center [582, 330] width 234 height 18
click at [584, 415] on span "Save" at bounding box center [591, 411] width 17 height 9
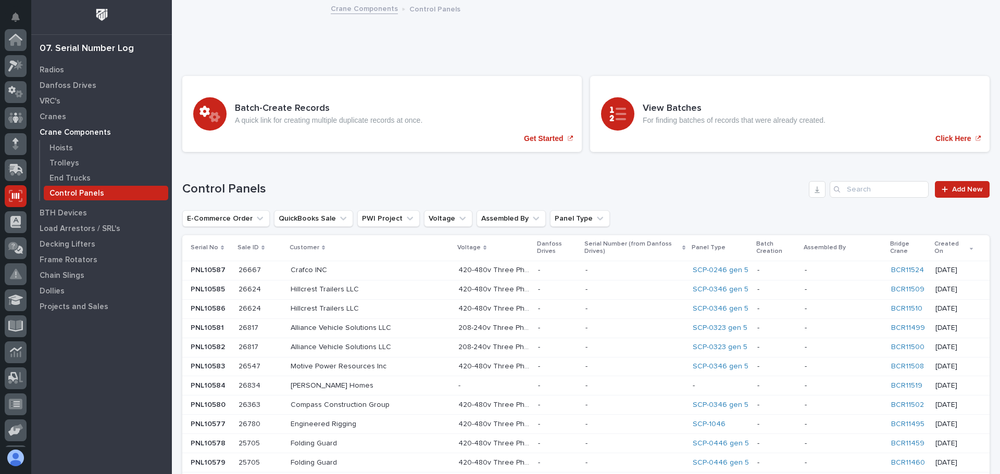
scroll to position [129, 0]
